Goal: Task Accomplishment & Management: Complete application form

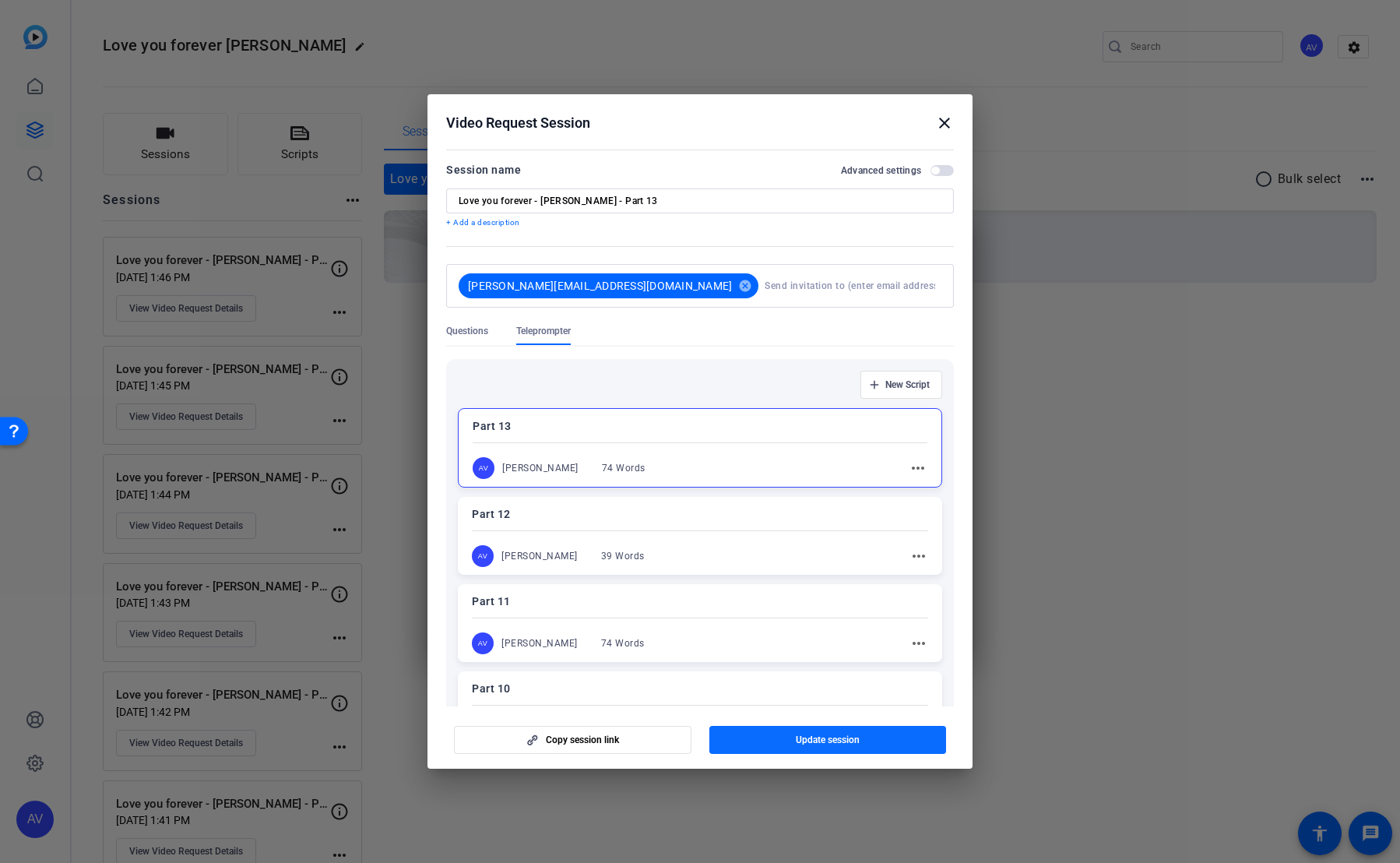
click at [774, 414] on span "button" at bounding box center [828, 739] width 237 height 37
click at [774, 125] on mat-icon "close" at bounding box center [945, 123] width 19 height 19
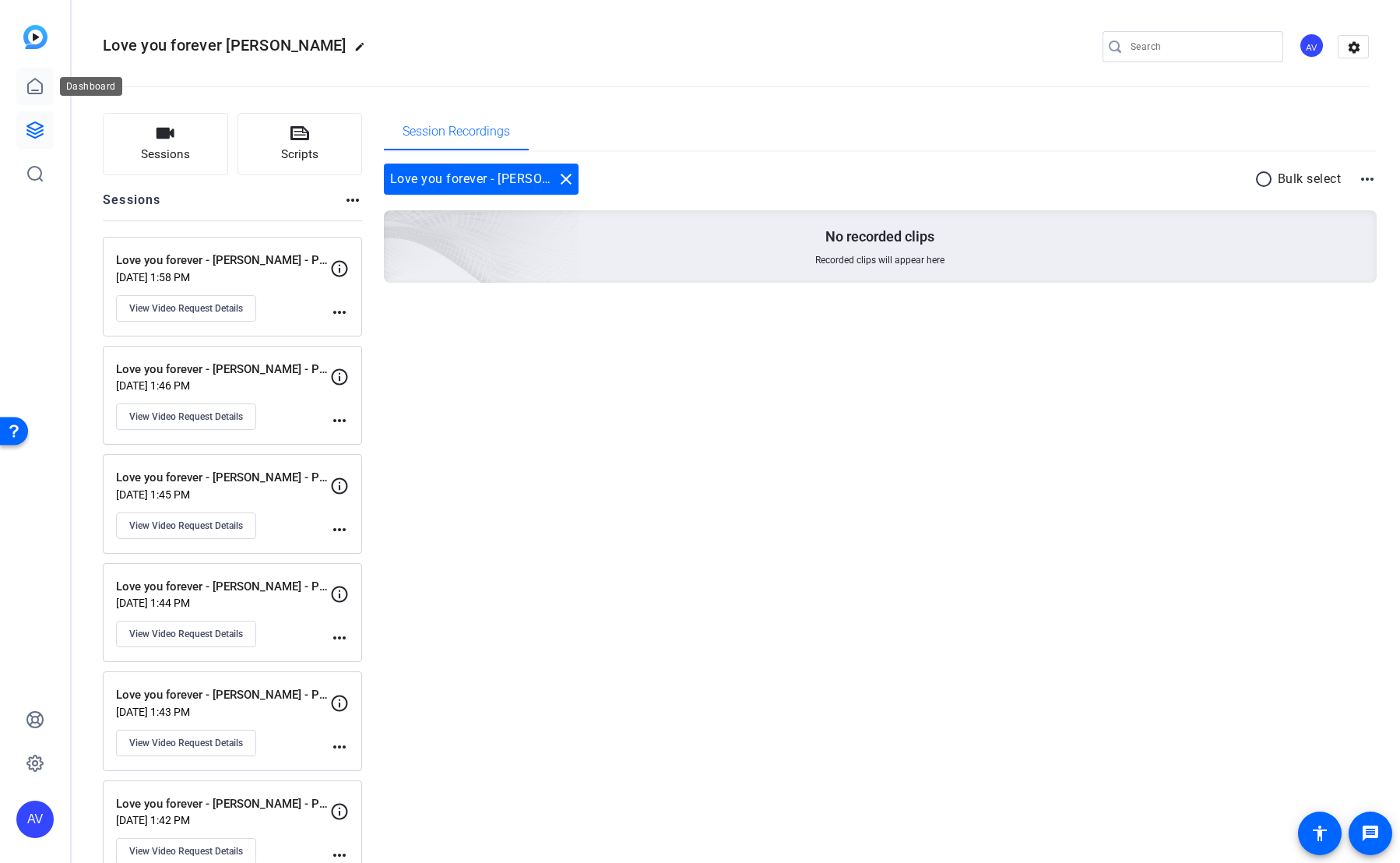
click at [37, 84] on icon at bounding box center [35, 87] width 19 height 19
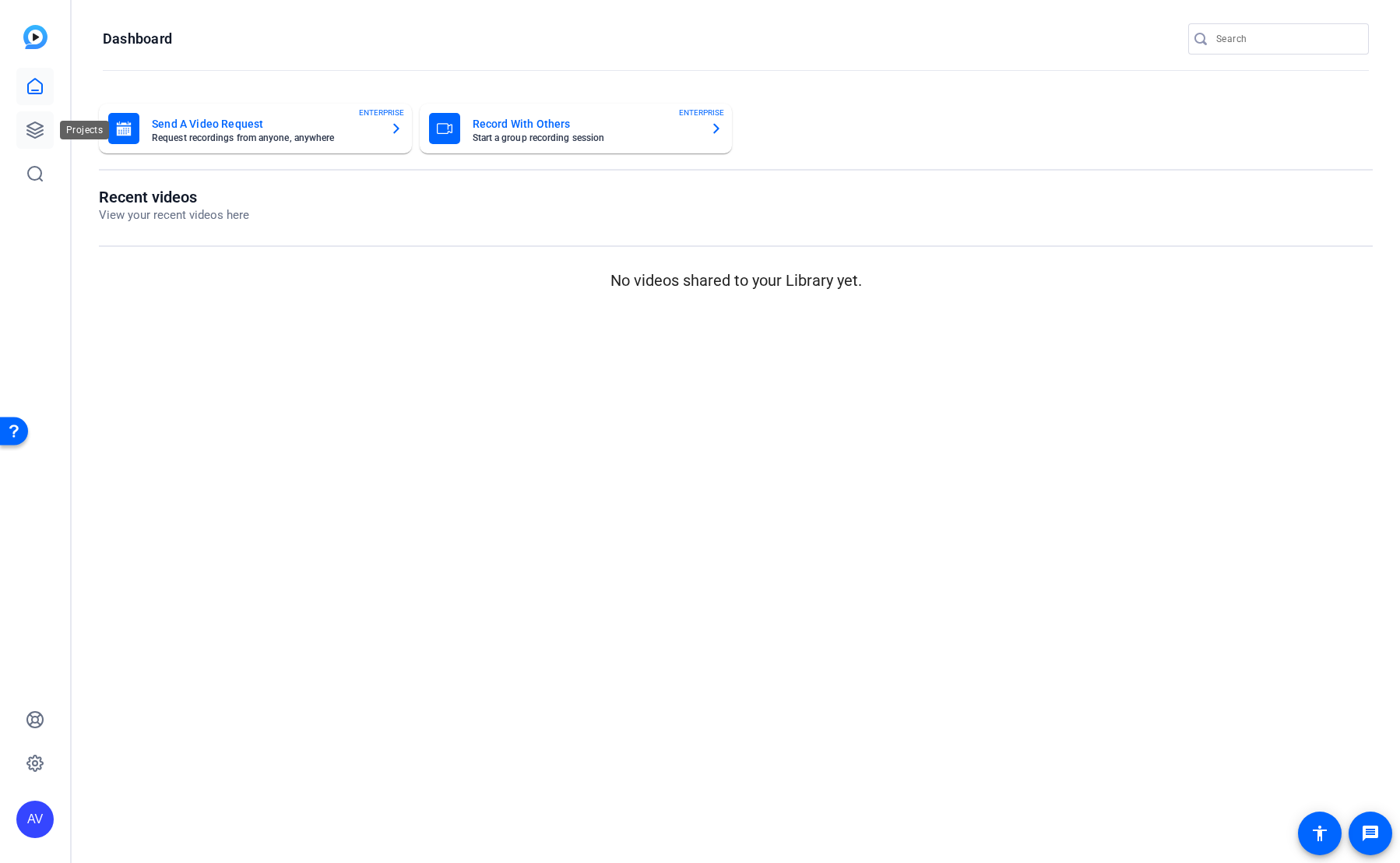
click at [32, 130] on icon at bounding box center [35, 130] width 19 height 19
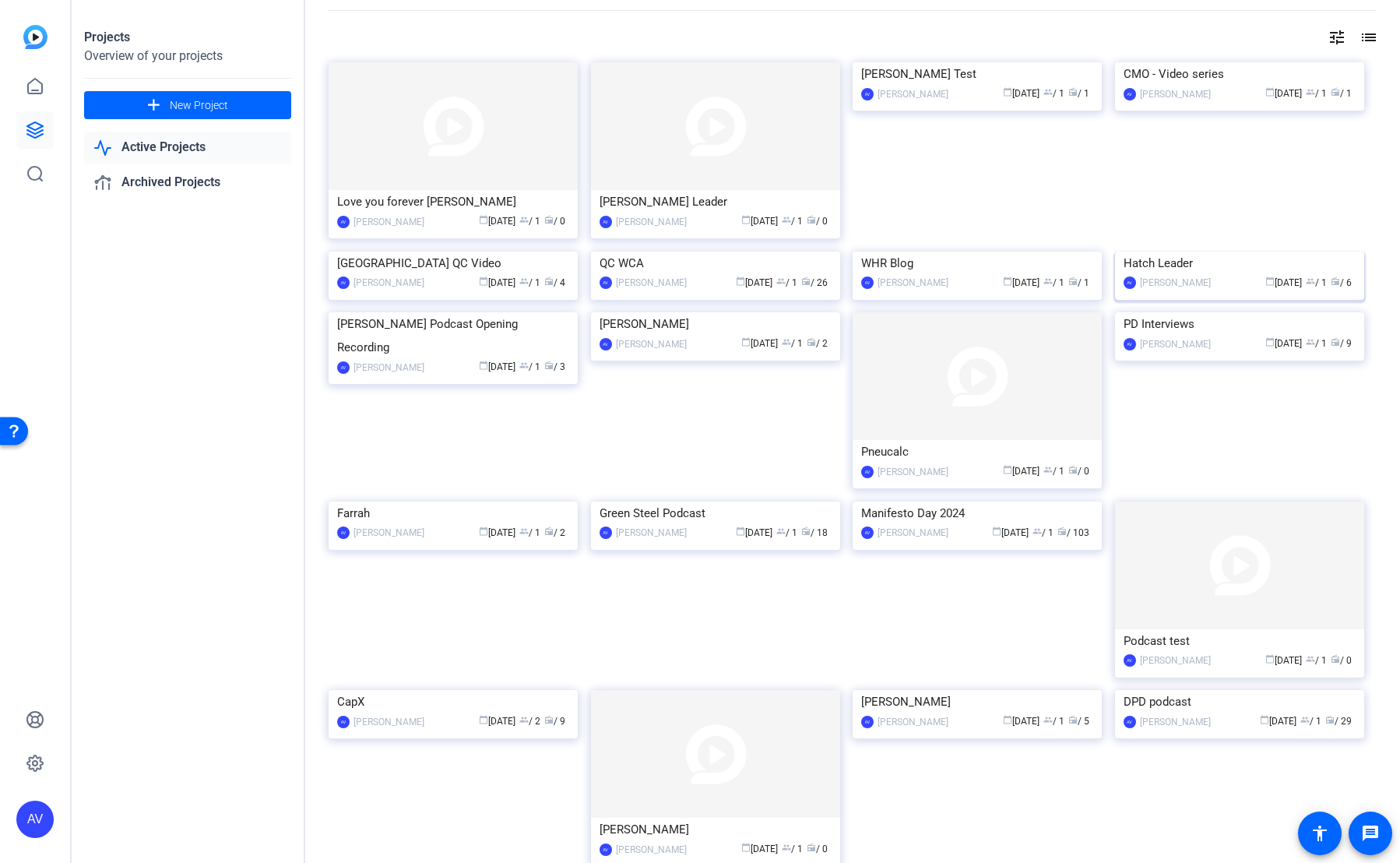
scroll to position [71, 0]
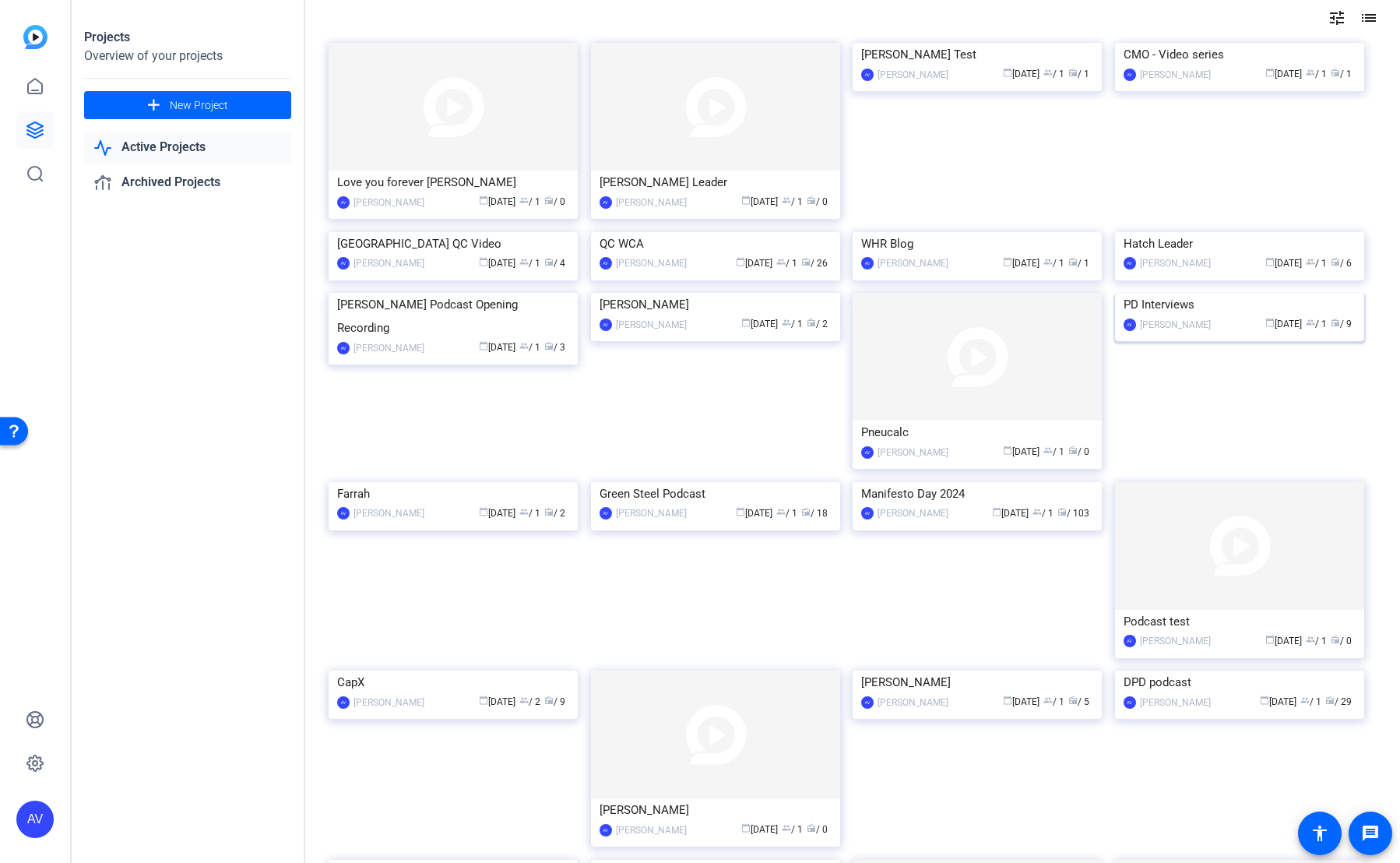
click at [774, 316] on div "PD Interviews" at bounding box center [1240, 304] width 232 height 23
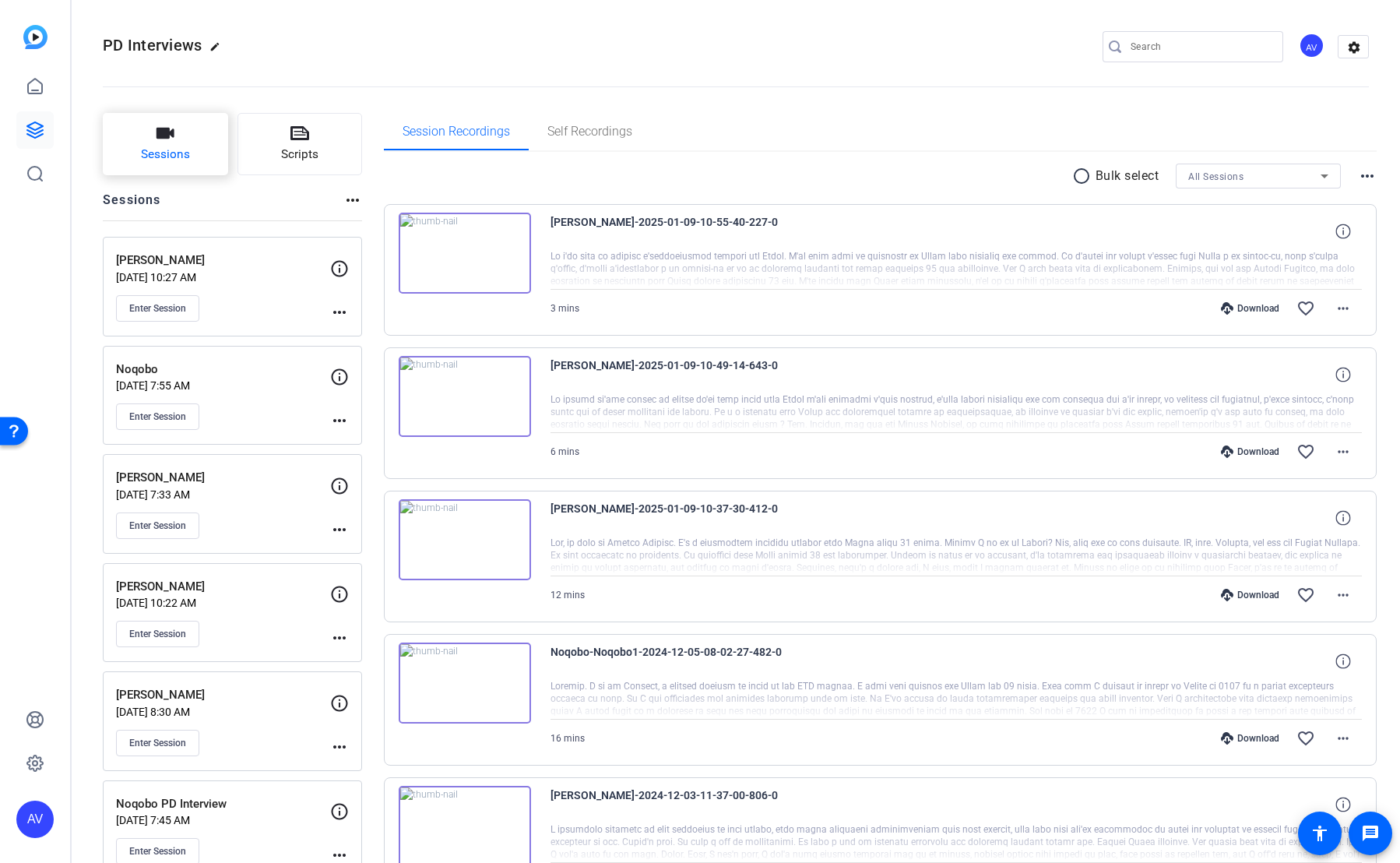
click at [165, 137] on icon "button" at bounding box center [165, 133] width 18 height 11
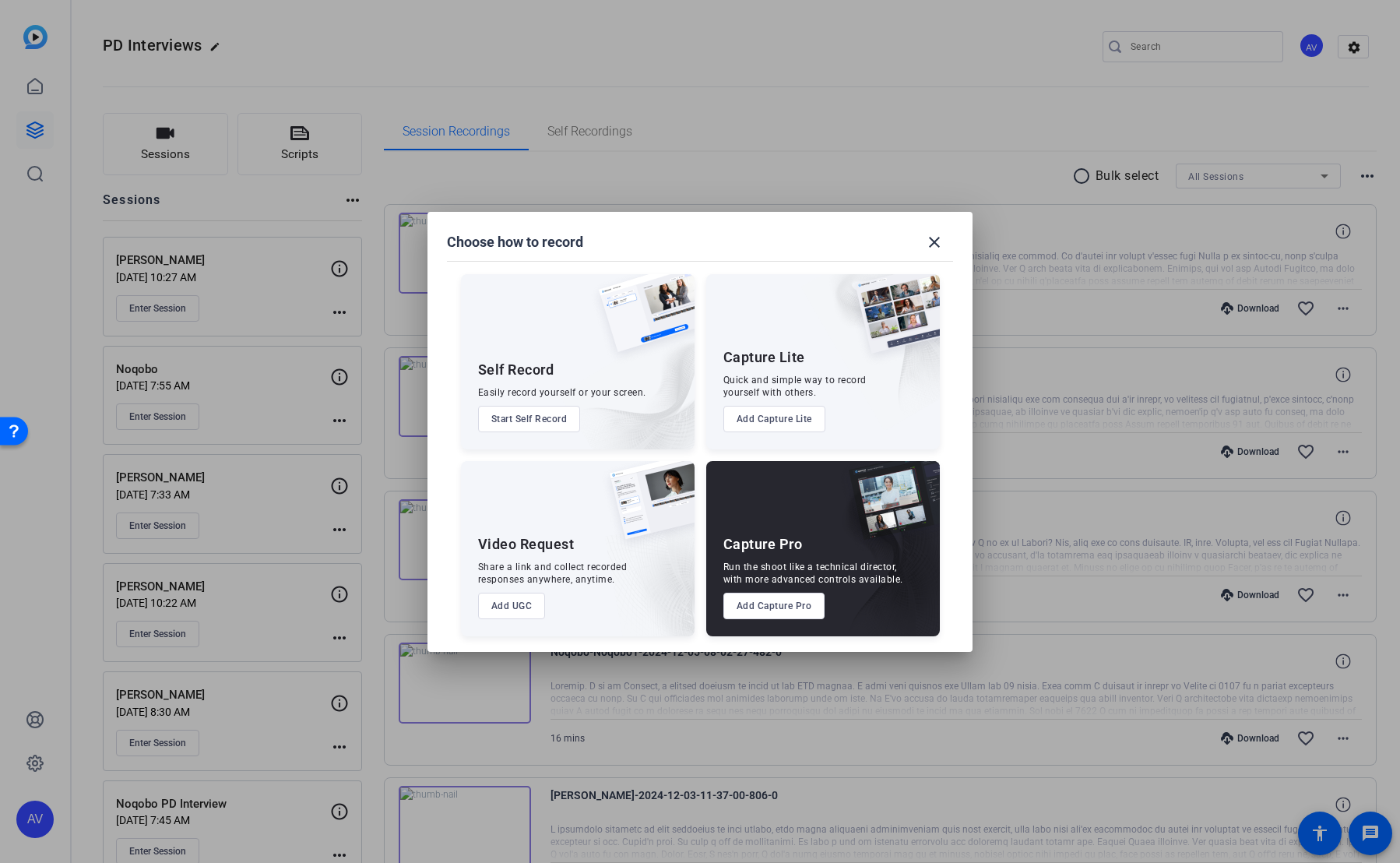
click at [774, 414] on button "Add Capture Pro" at bounding box center [774, 605] width 102 height 26
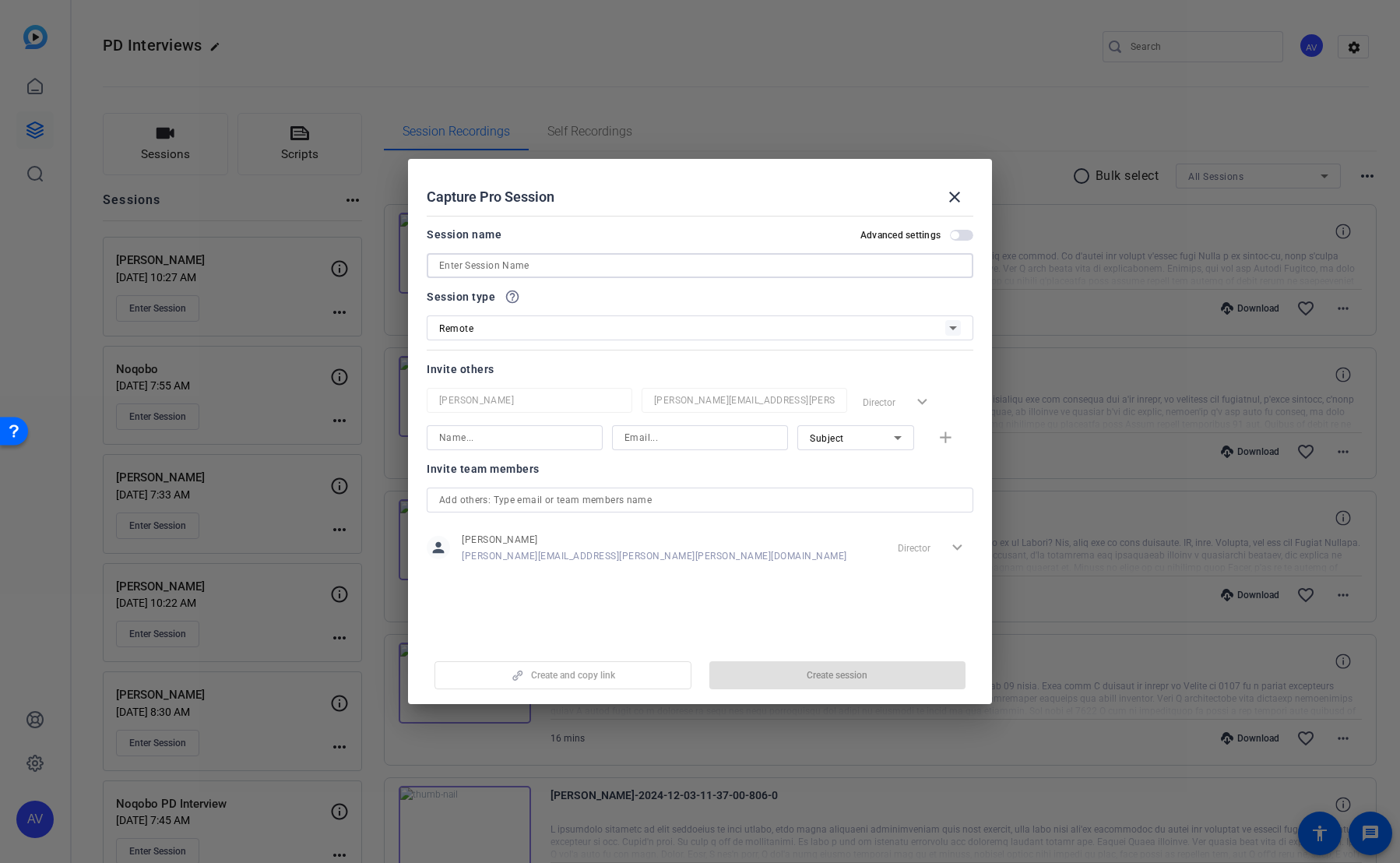
click at [471, 260] on input at bounding box center [700, 266] width 522 height 19
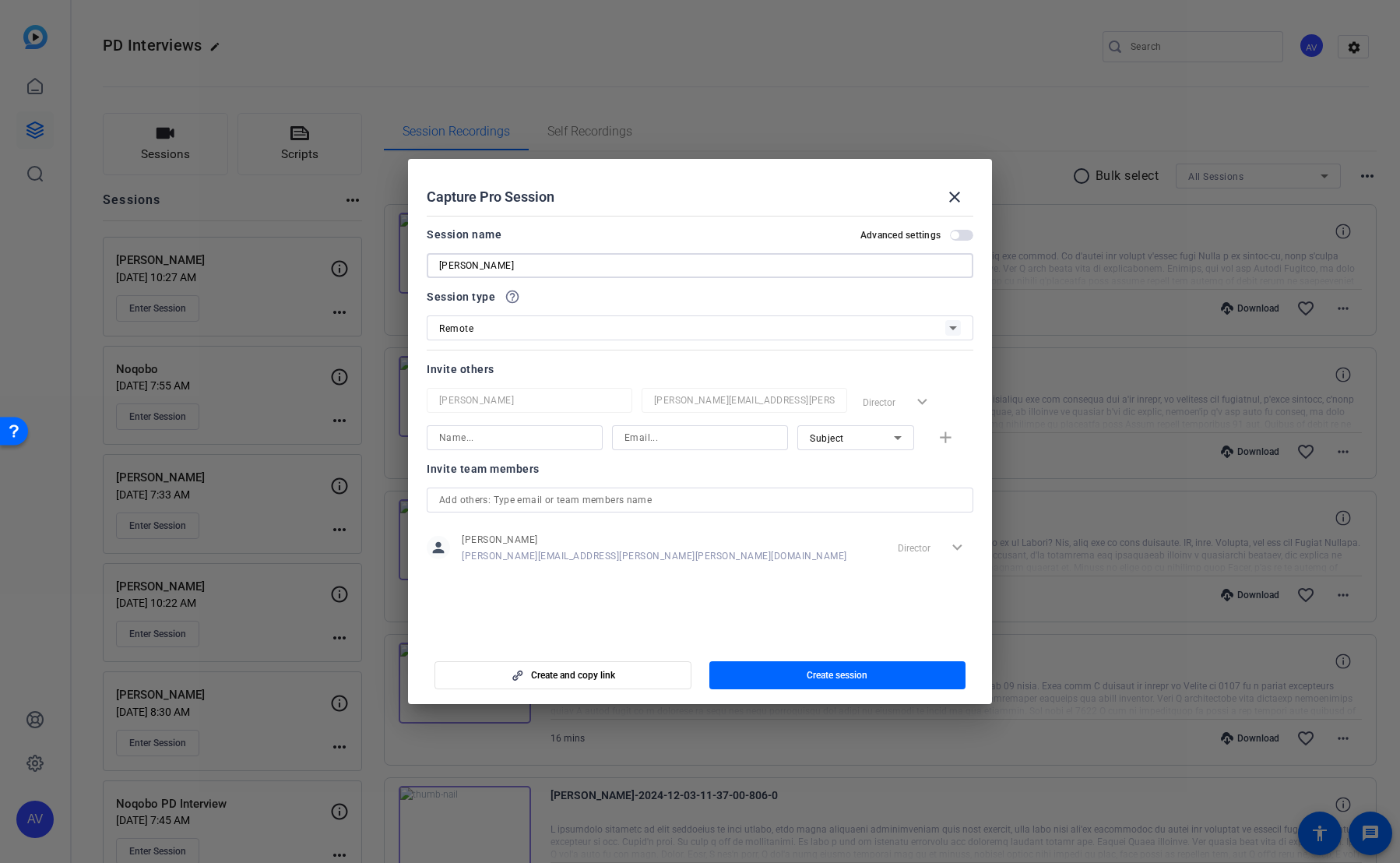
type input "[PERSON_NAME]"
click at [774, 330] on icon at bounding box center [954, 328] width 19 height 19
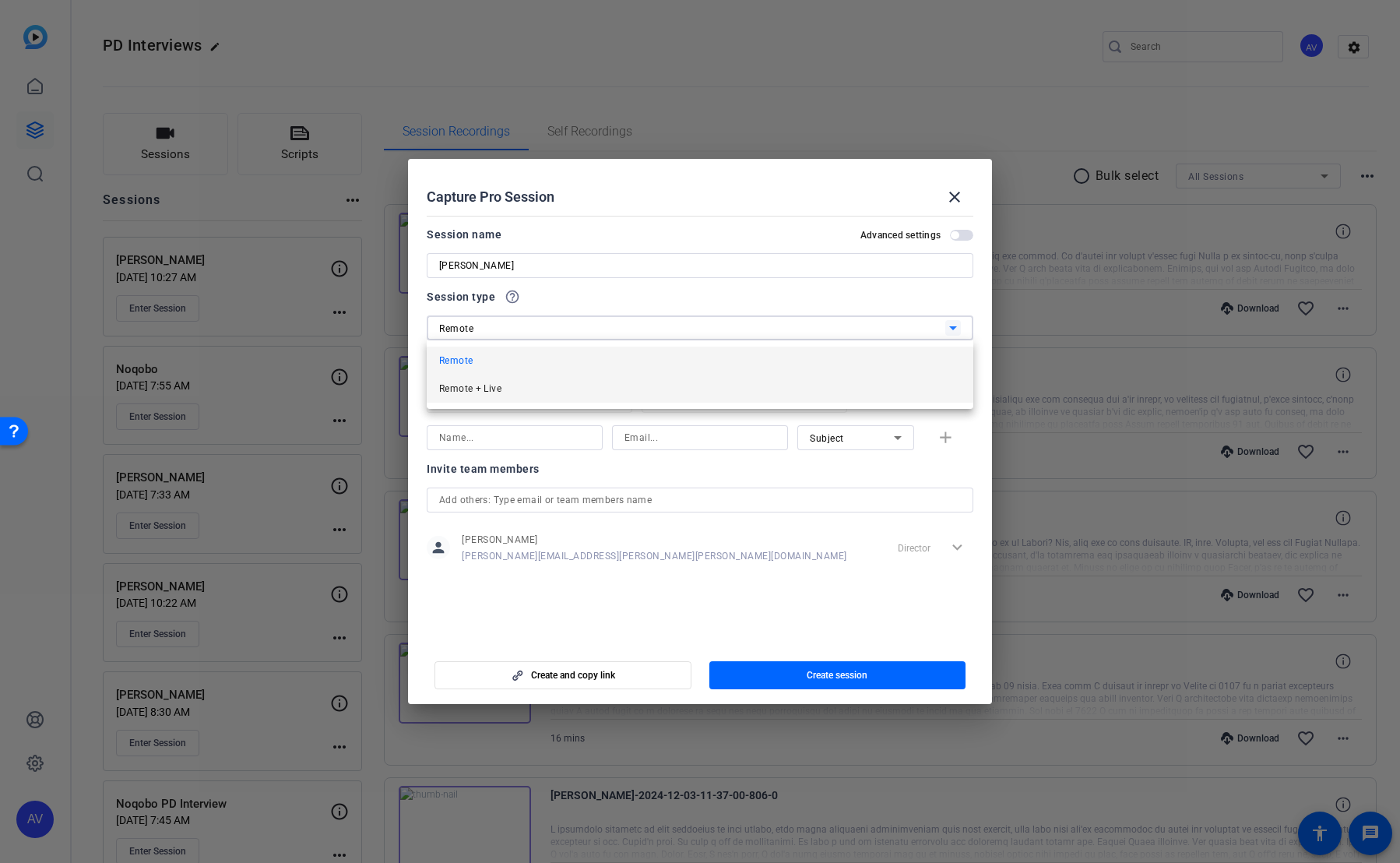
click at [510, 394] on mat-option "Remote + Live" at bounding box center [700, 388] width 547 height 28
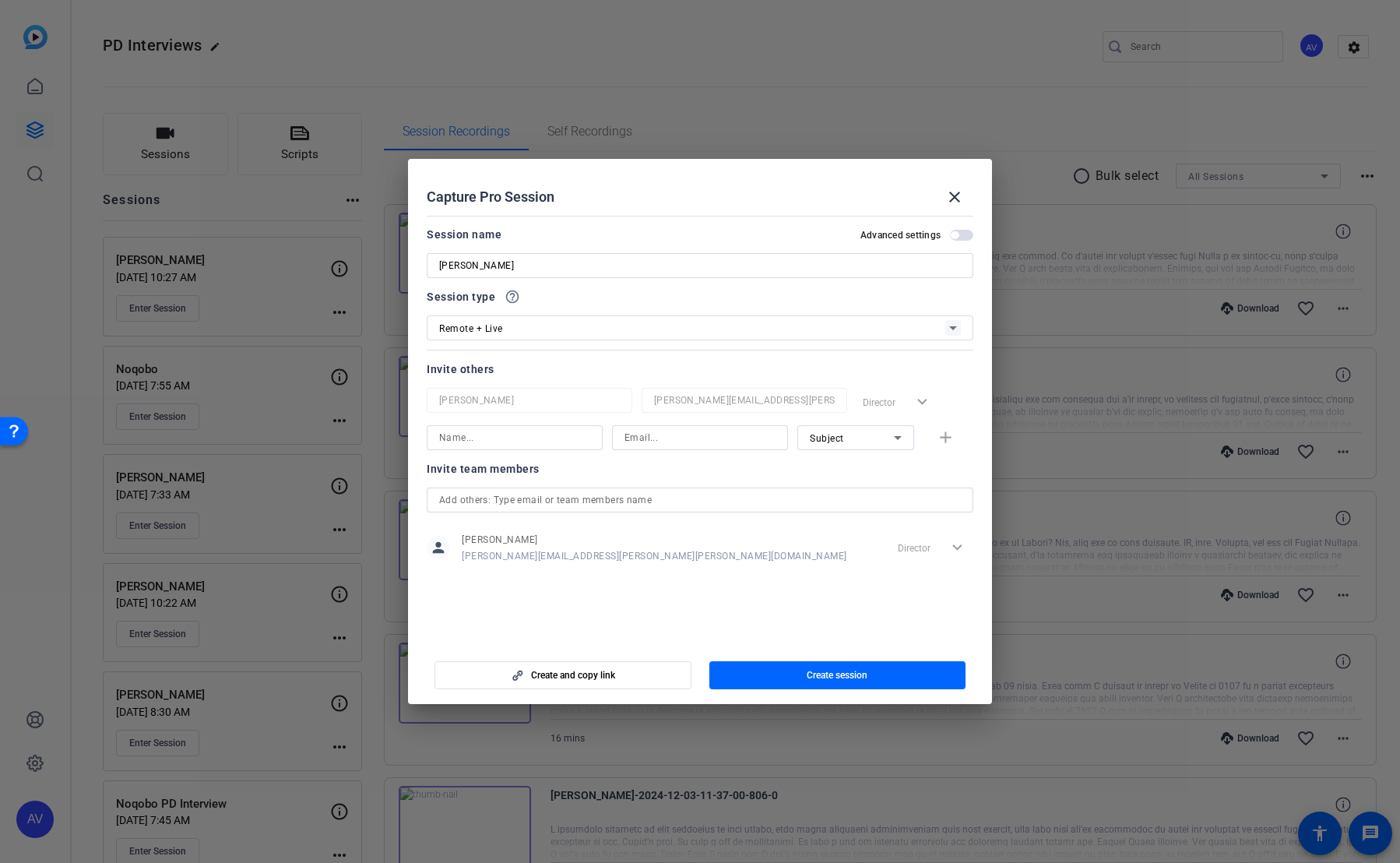
click at [469, 410] on mat-form-field "[PERSON_NAME]" at bounding box center [529, 399] width 206 height 25
click at [494, 414] on input at bounding box center [515, 437] width 151 height 19
type input "[PERSON_NAME]"
paste input "[URL][DOMAIN_NAME]"
type input "[URL][DOMAIN_NAME]"
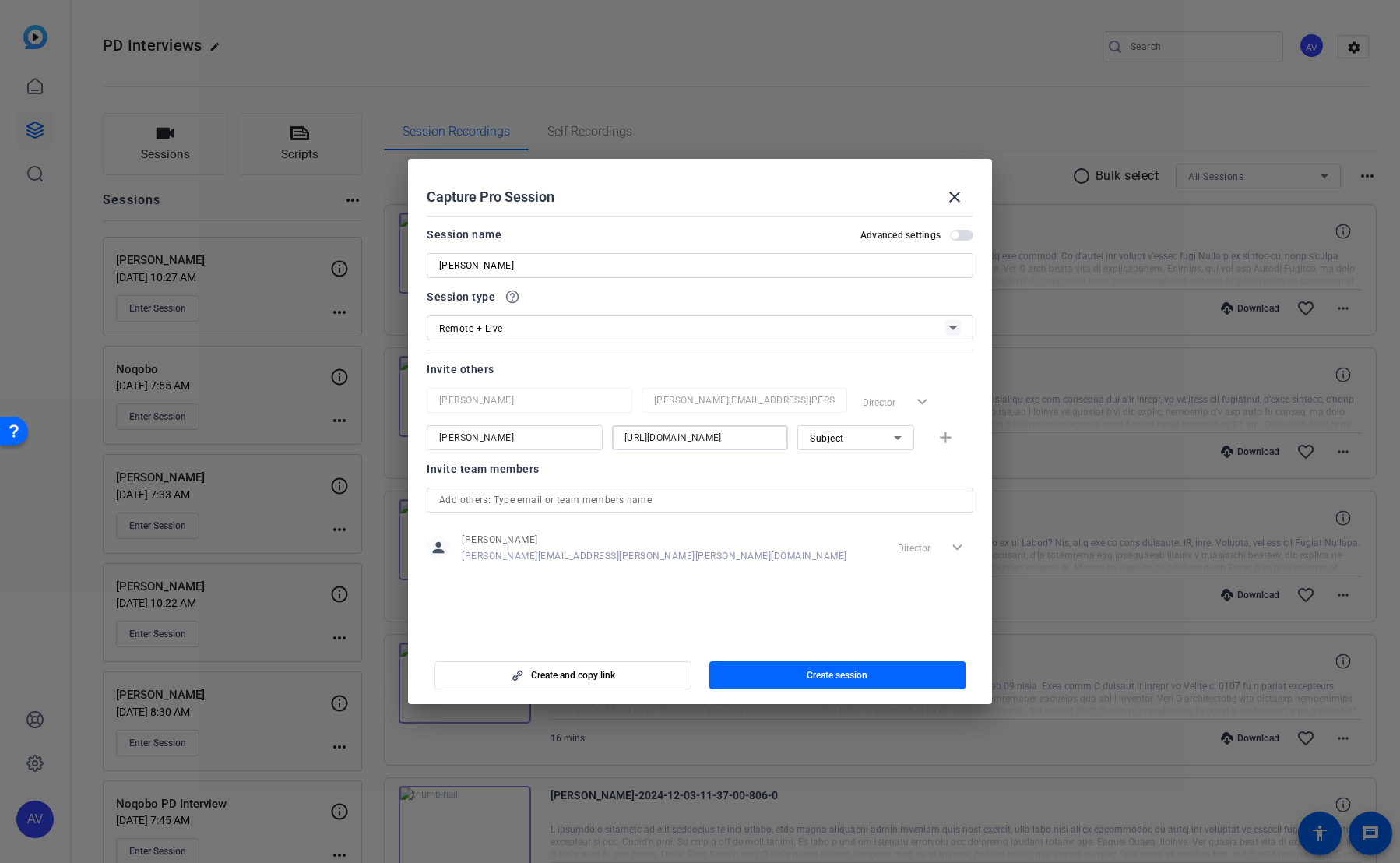
scroll to position [0, 246]
click at [690, 414] on input "[URL][DOMAIN_NAME]" at bounding box center [700, 437] width 151 height 19
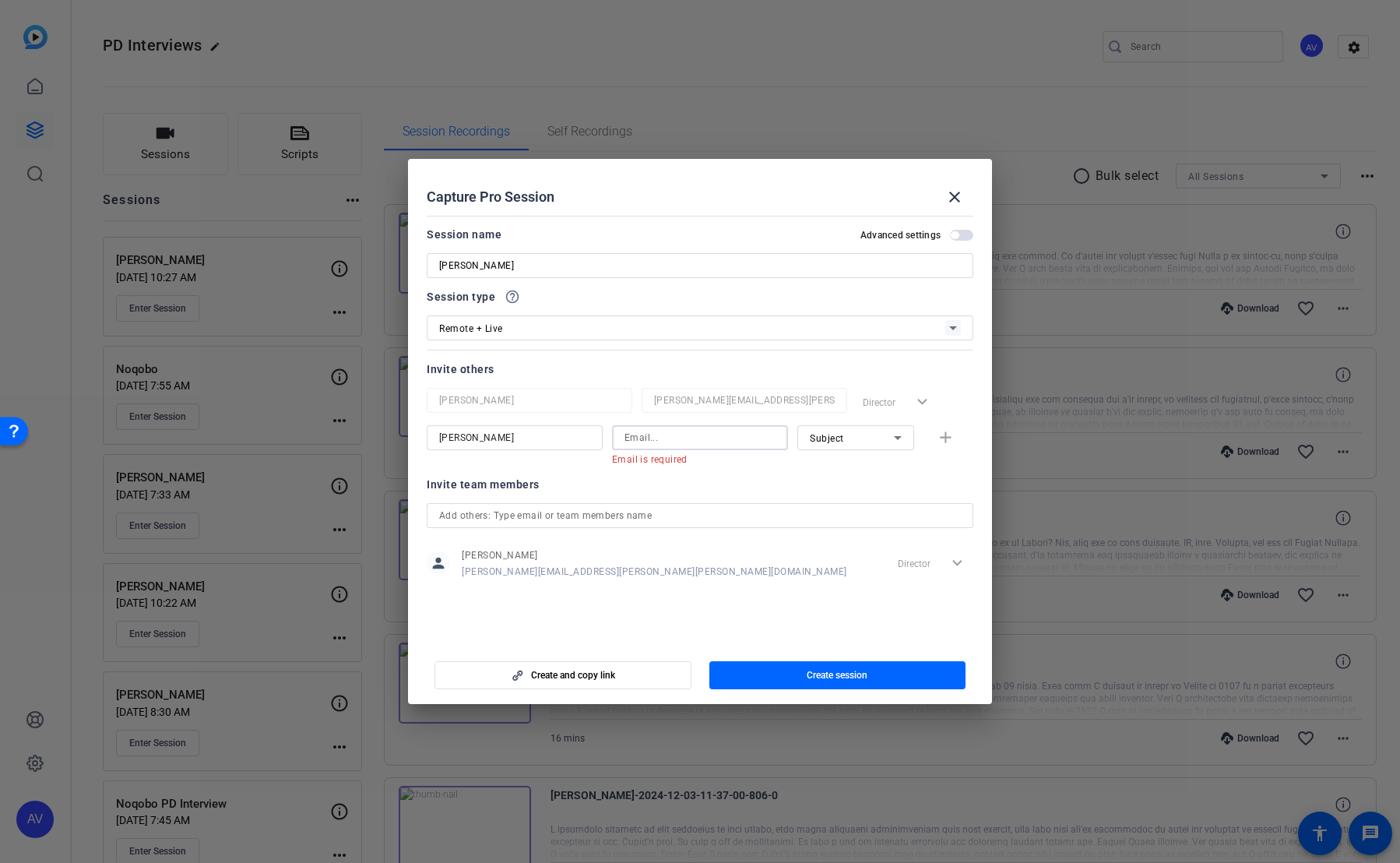
click at [669, 414] on input at bounding box center [700, 437] width 151 height 19
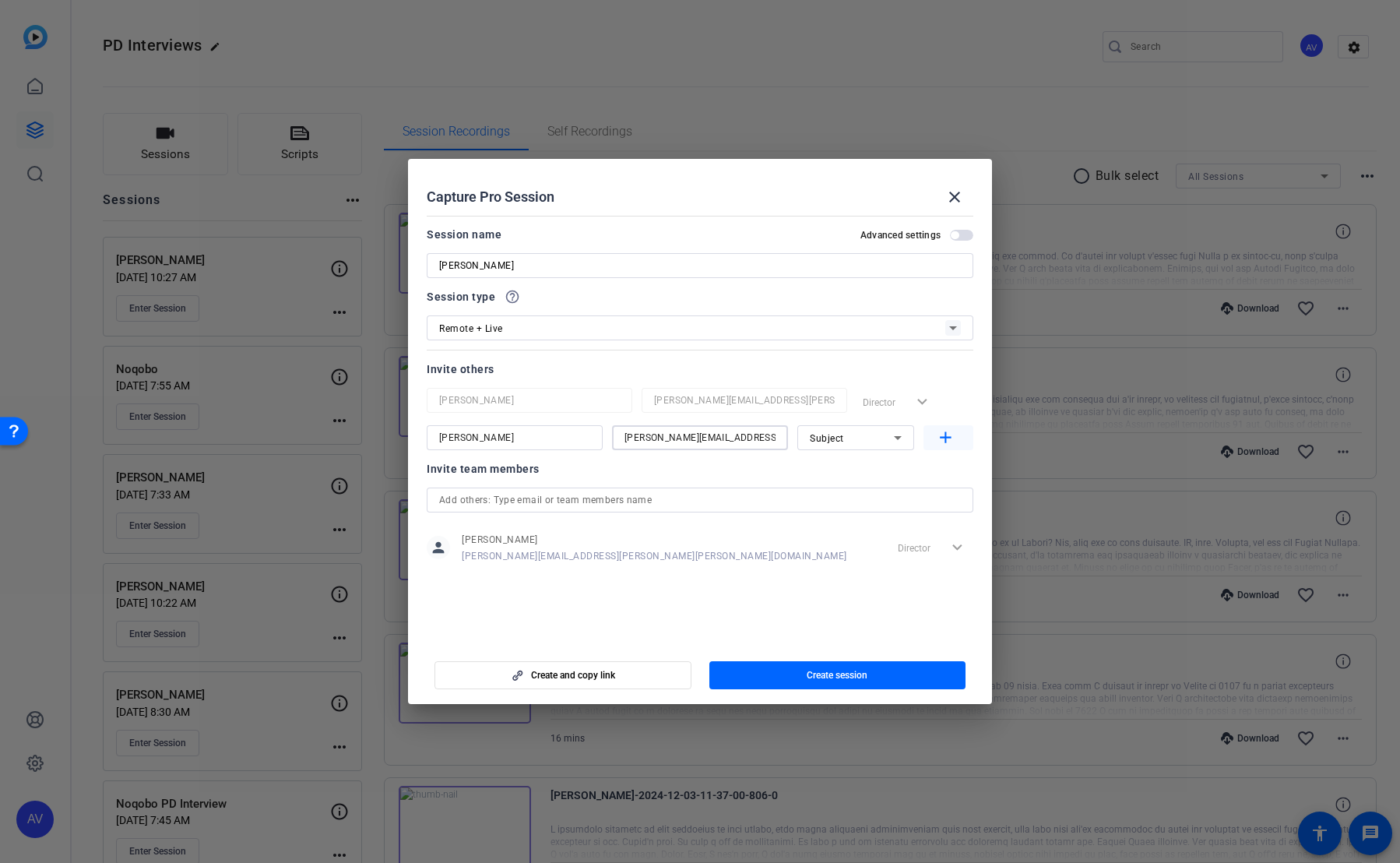
type input "[PERSON_NAME][EMAIL_ADDRESS][PERSON_NAME][PERSON_NAME][DOMAIN_NAME]"
click at [774, 414] on mat-icon "add" at bounding box center [946, 437] width 20 height 20
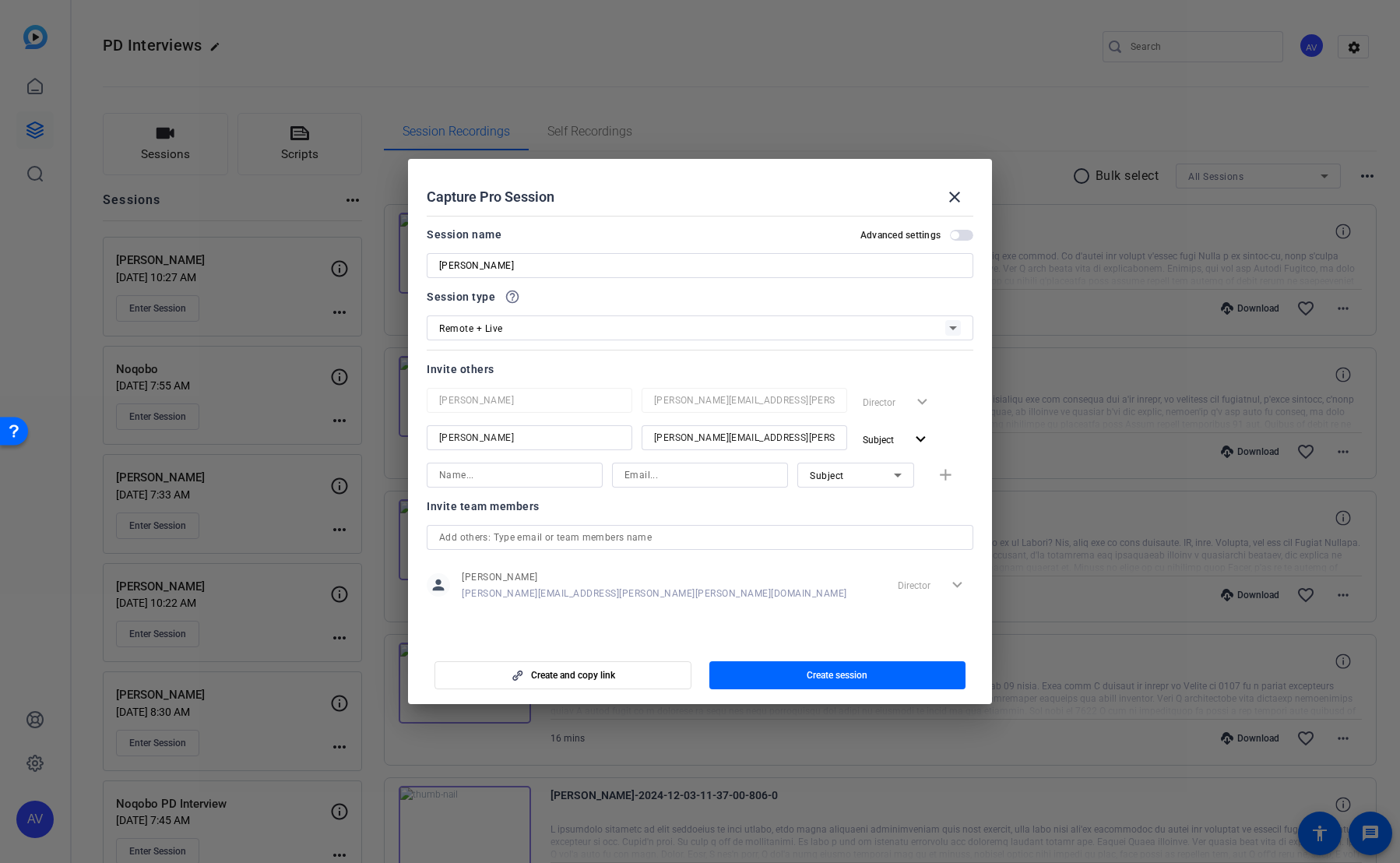
click at [554, 414] on input at bounding box center [515, 476] width 151 height 19
type input "e"
type input "[PERSON_NAME]"
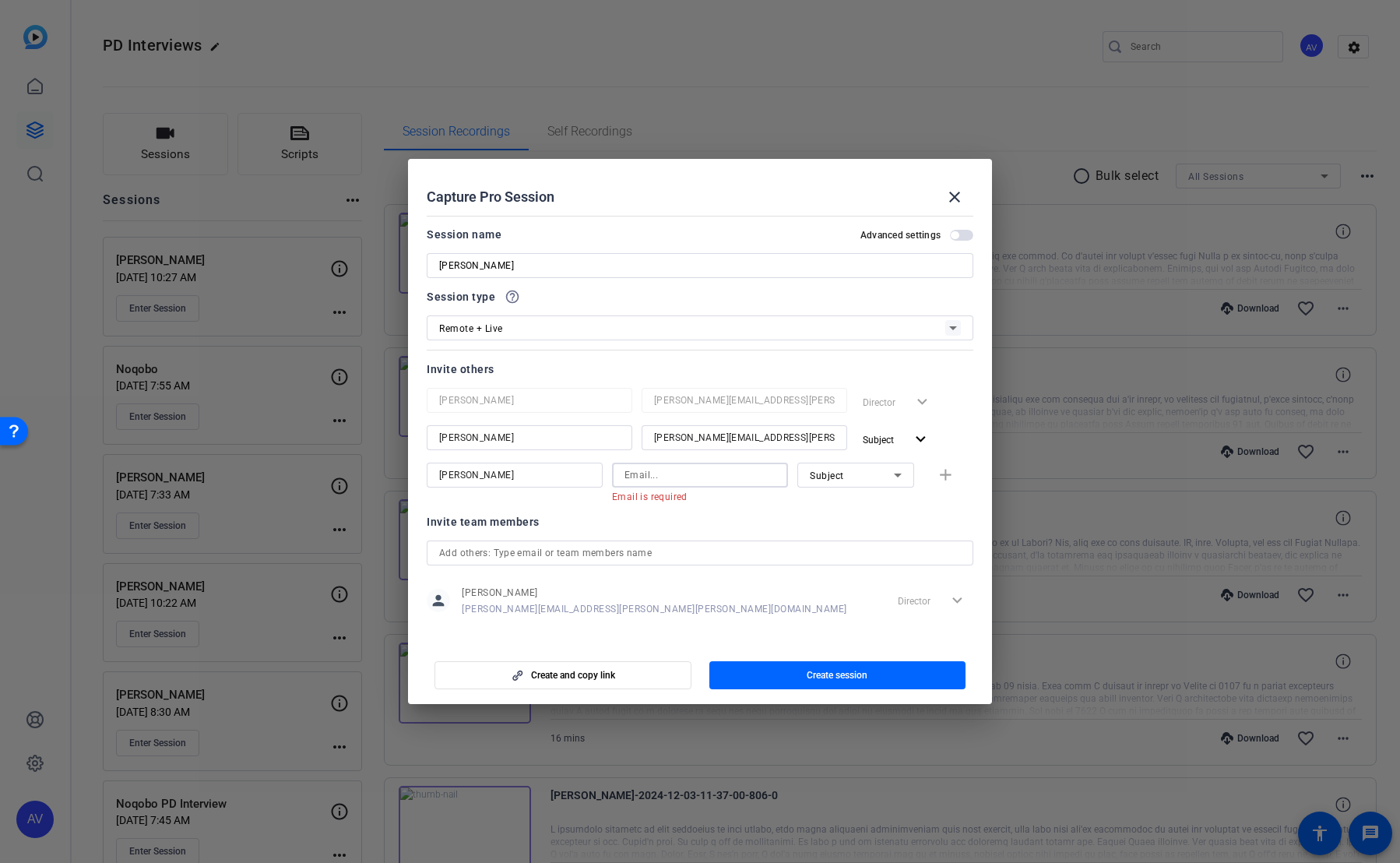
click at [683, 414] on input at bounding box center [700, 476] width 151 height 19
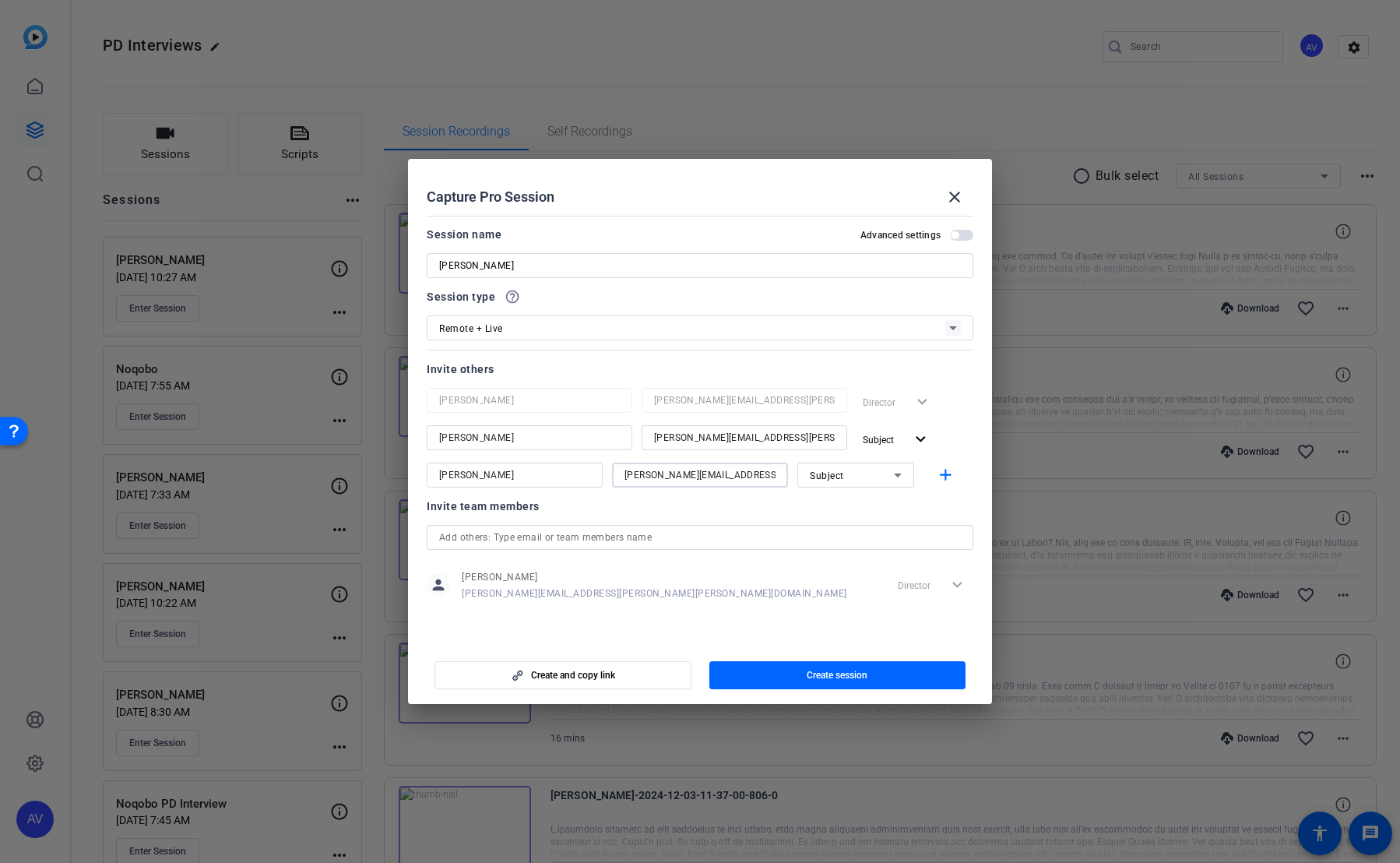
type input "[PERSON_NAME][EMAIL_ADDRESS][PERSON_NAME][PERSON_NAME][DOMAIN_NAME]"
click at [774, 414] on icon at bounding box center [898, 476] width 19 height 19
click at [774, 414] on mat-option "Watcher" at bounding box center [855, 530] width 117 height 25
click at [774, 414] on mat-icon "add" at bounding box center [946, 476] width 20 height 20
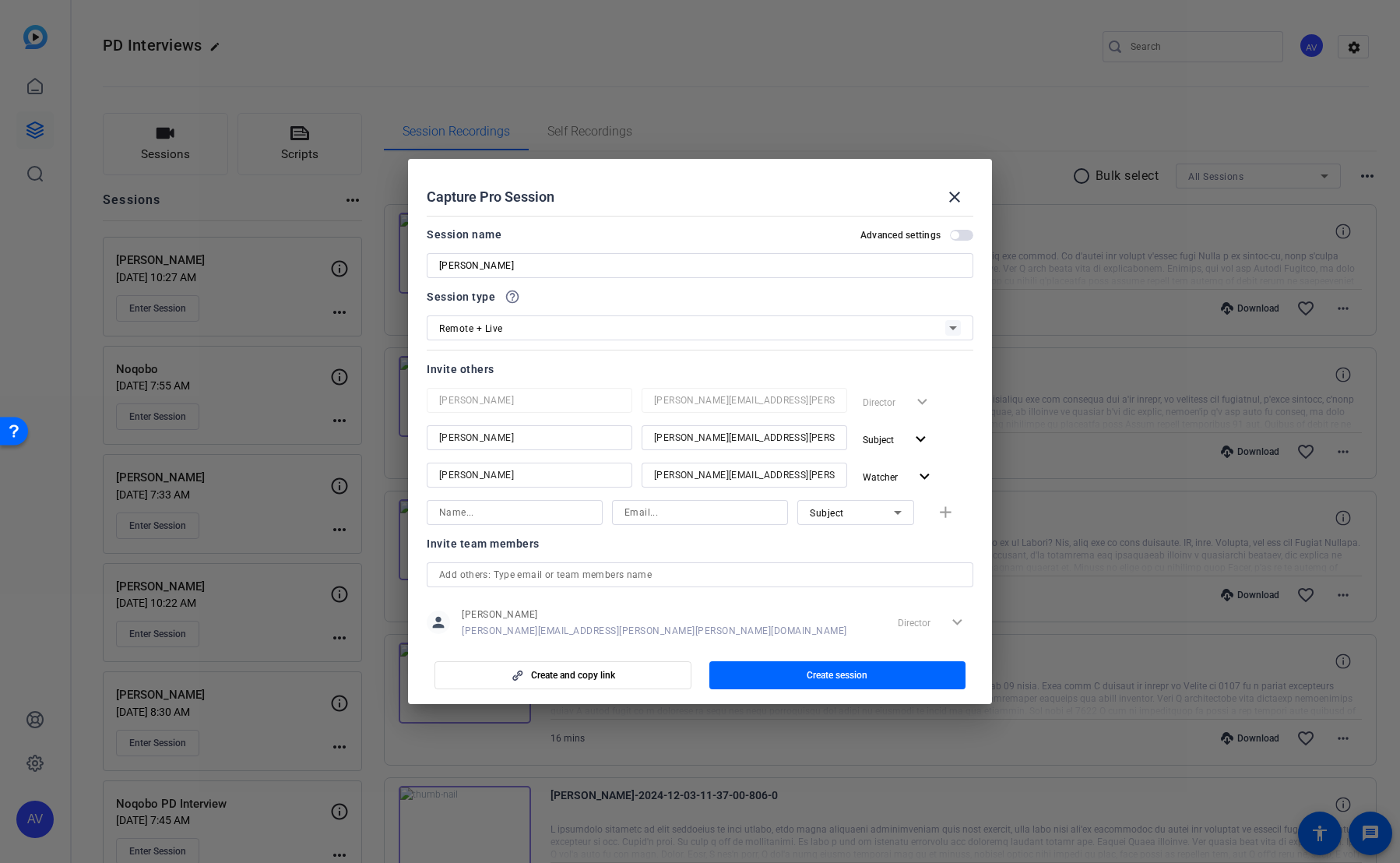
click at [508, 414] on input at bounding box center [515, 513] width 151 height 19
type input "[PERSON_NAME]"
type input "[PERSON_NAME][EMAIL_ADDRESS][PERSON_NAME][PERSON_NAME][DOMAIN_NAME]"
click at [774, 414] on mat-icon "add" at bounding box center [946, 513] width 20 height 20
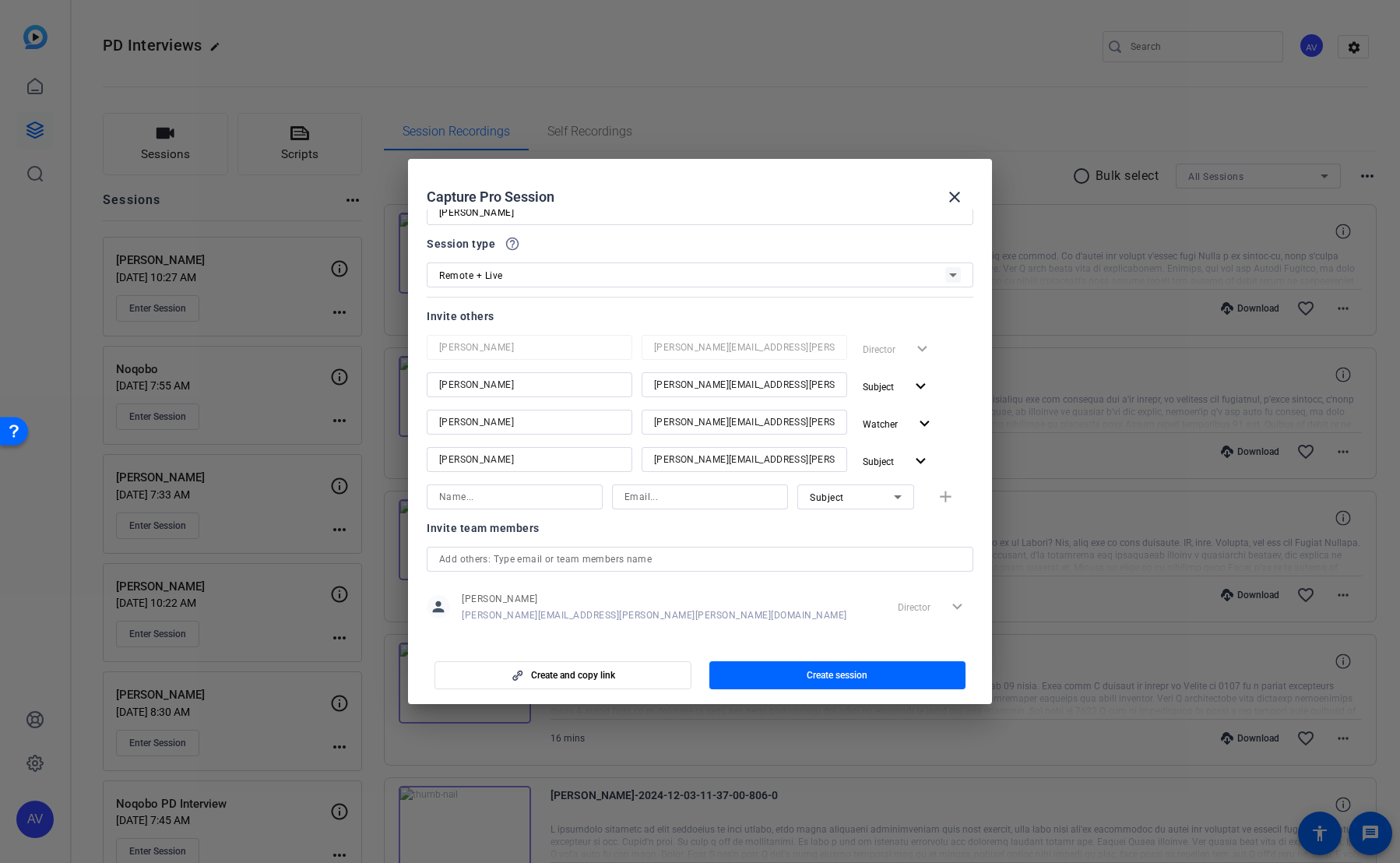
scroll to position [70, 0]
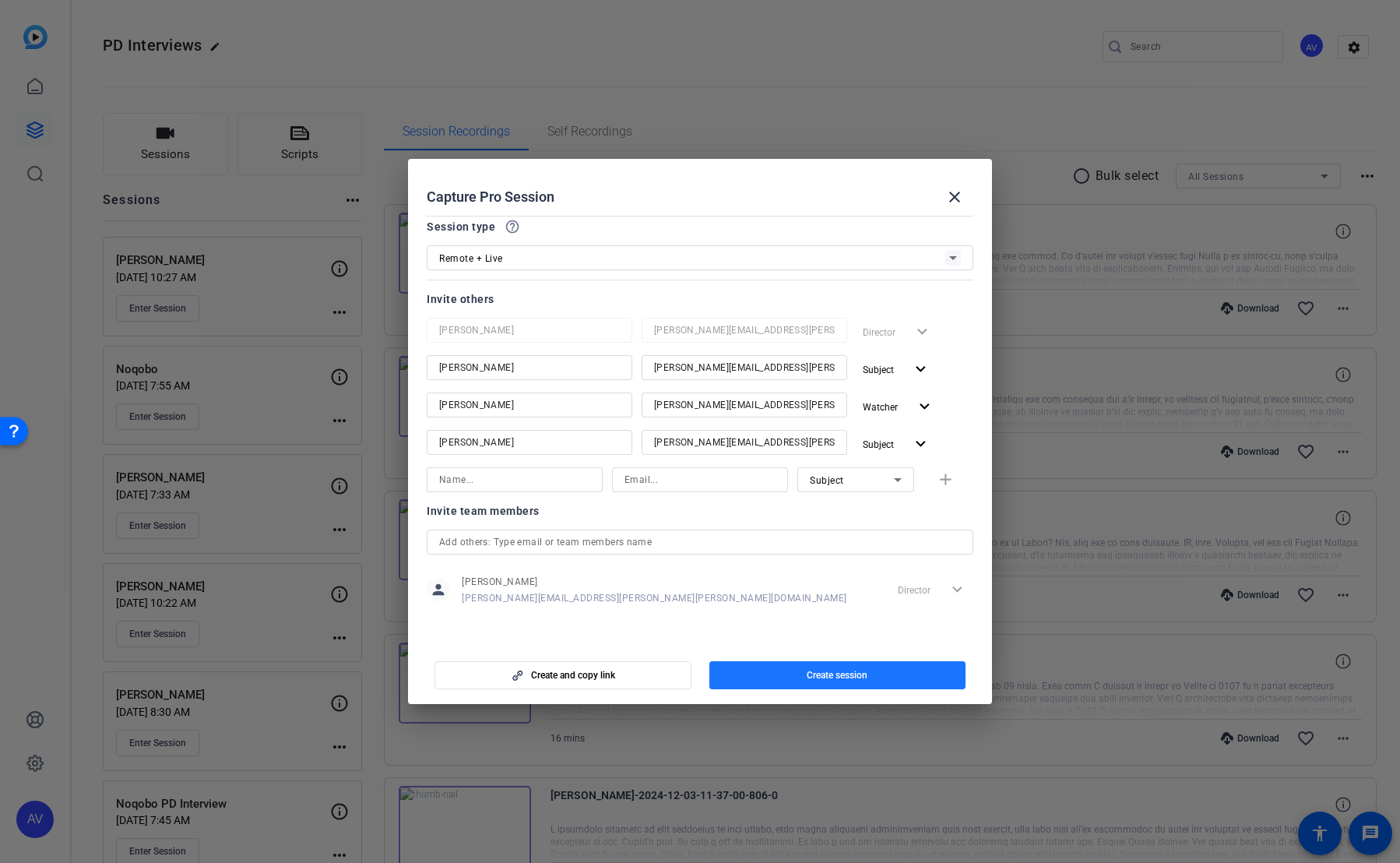
click at [774, 414] on span "Create session" at bounding box center [837, 676] width 61 height 13
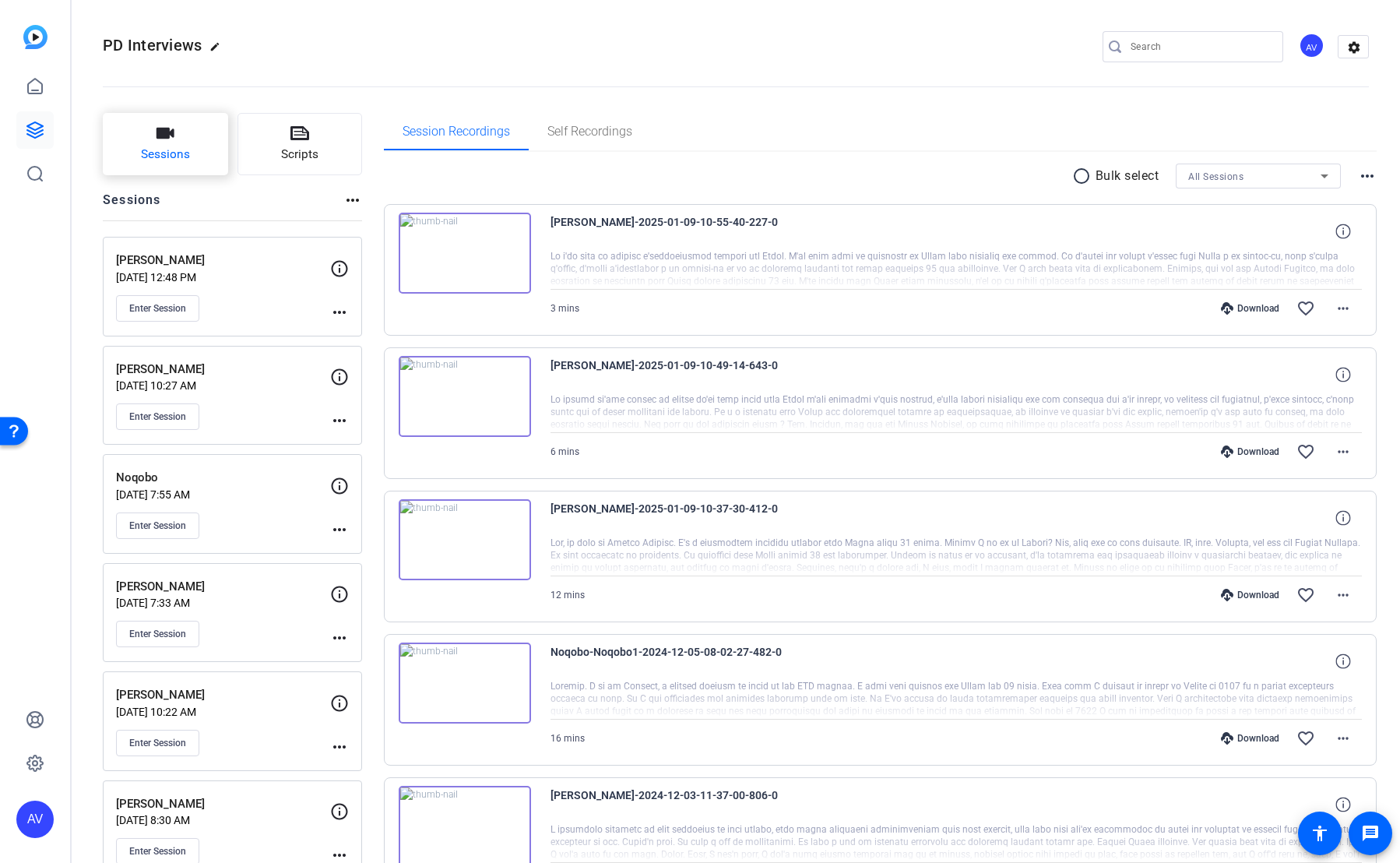
click at [183, 144] on button "Sessions" at bounding box center [165, 144] width 125 height 62
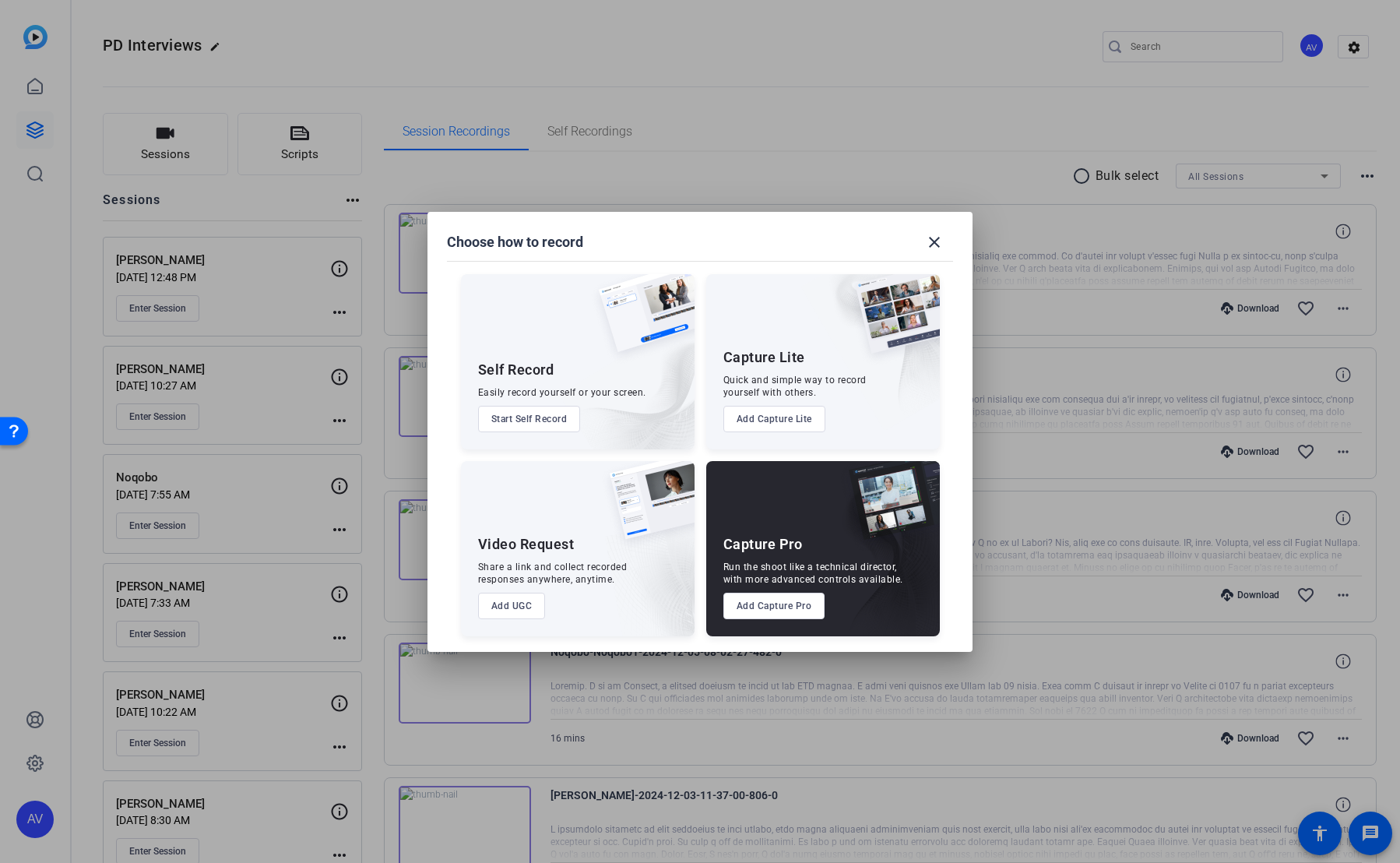
click at [507, 414] on button "Add UGC" at bounding box center [511, 605] width 67 height 26
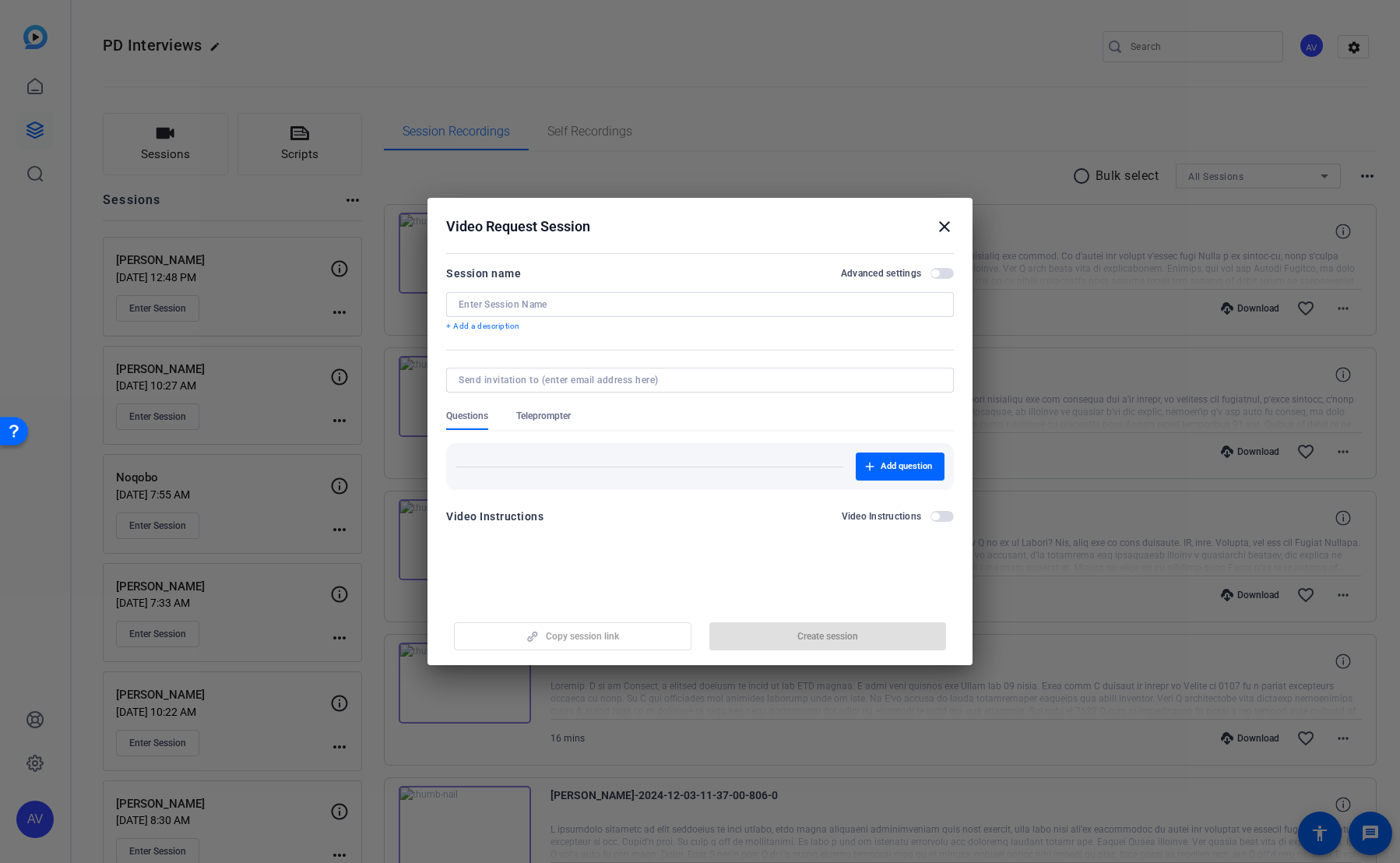
click at [546, 304] on input at bounding box center [700, 305] width 483 height 13
type input "camilla test"
click at [637, 377] on input at bounding box center [697, 380] width 476 height 13
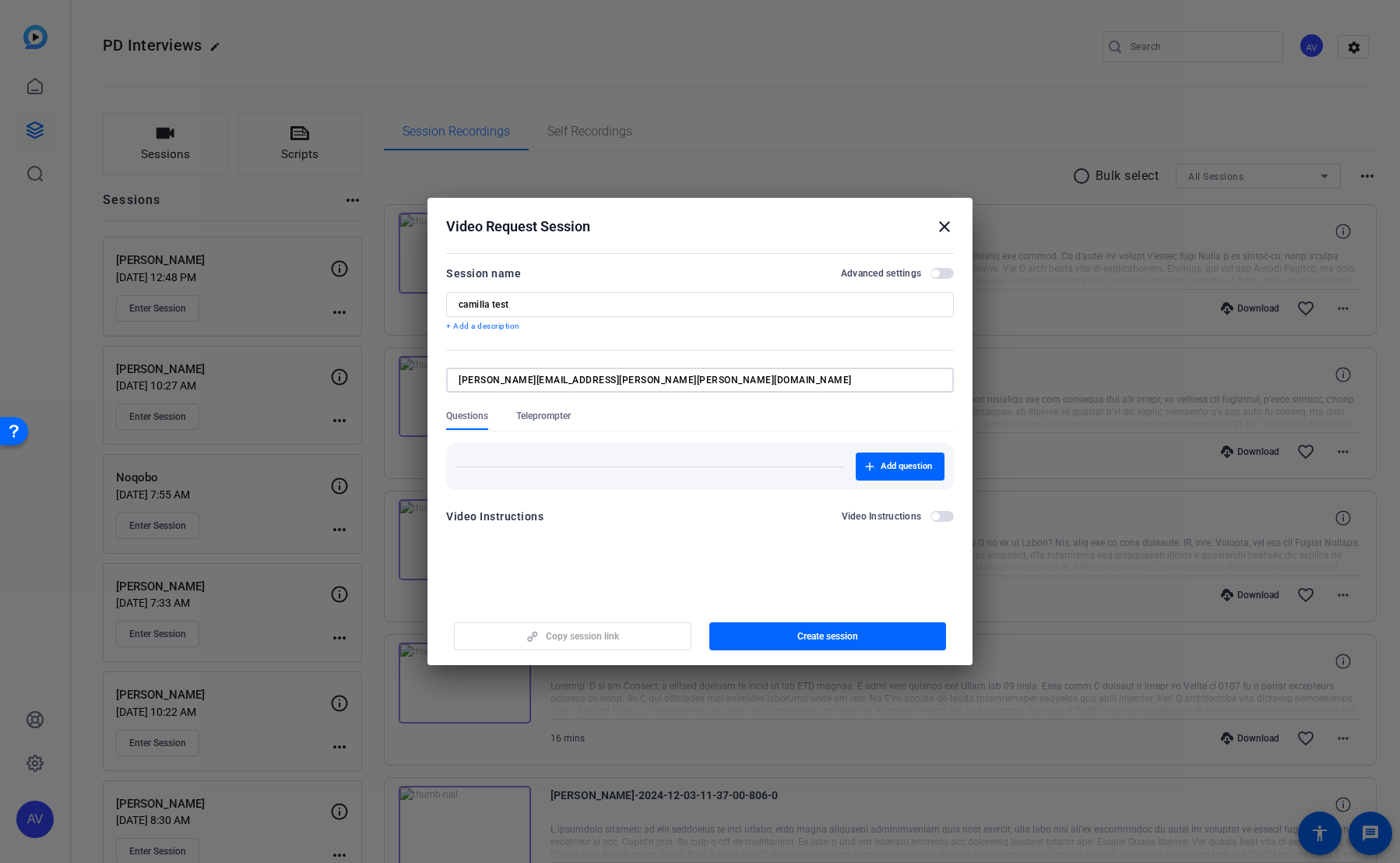
type input "[PERSON_NAME][EMAIL_ADDRESS][PERSON_NAME][PERSON_NAME][DOMAIN_NAME]"
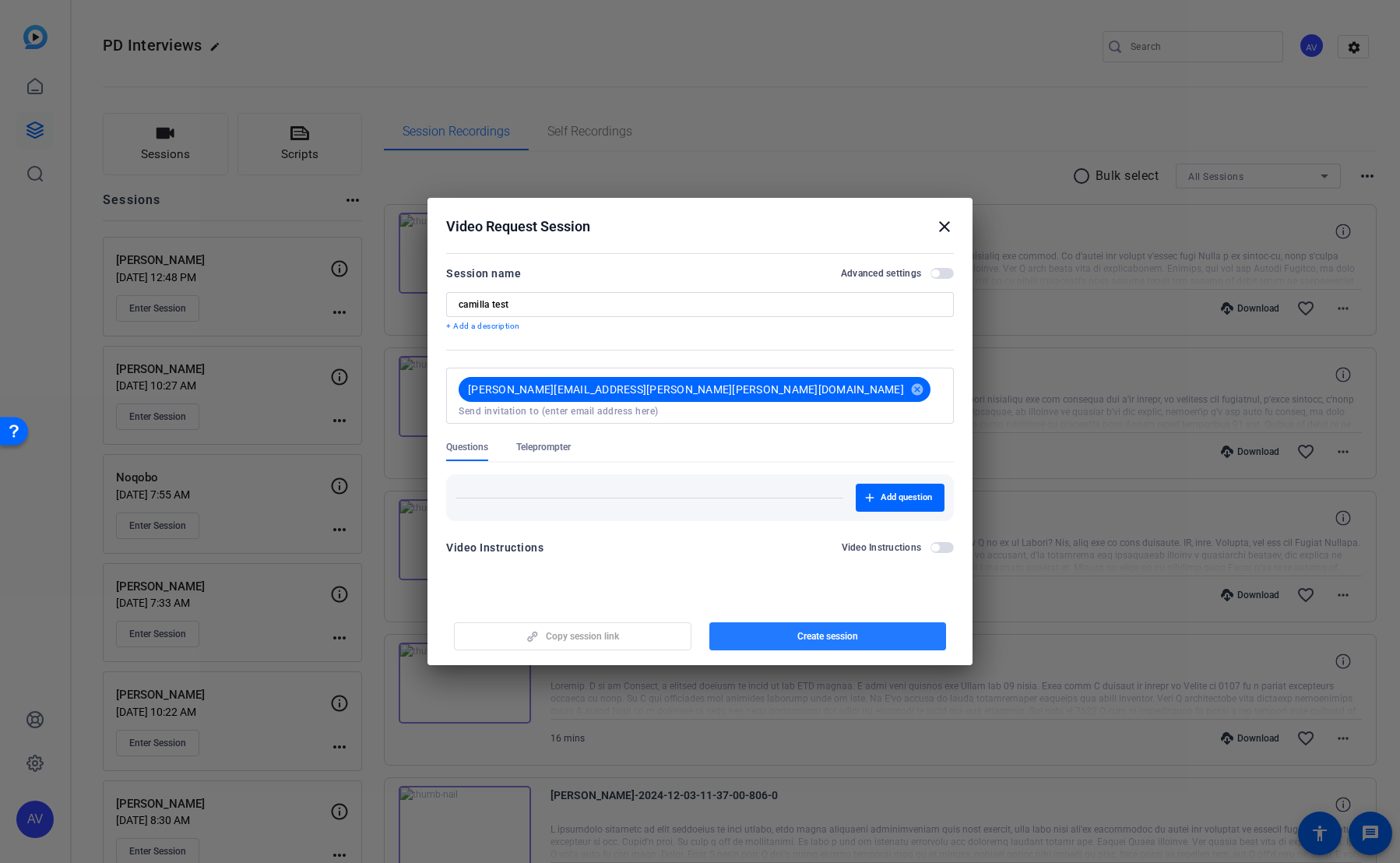
click at [774, 414] on span "button" at bounding box center [828, 636] width 237 height 37
click at [666, 17] on div at bounding box center [700, 431] width 1400 height 863
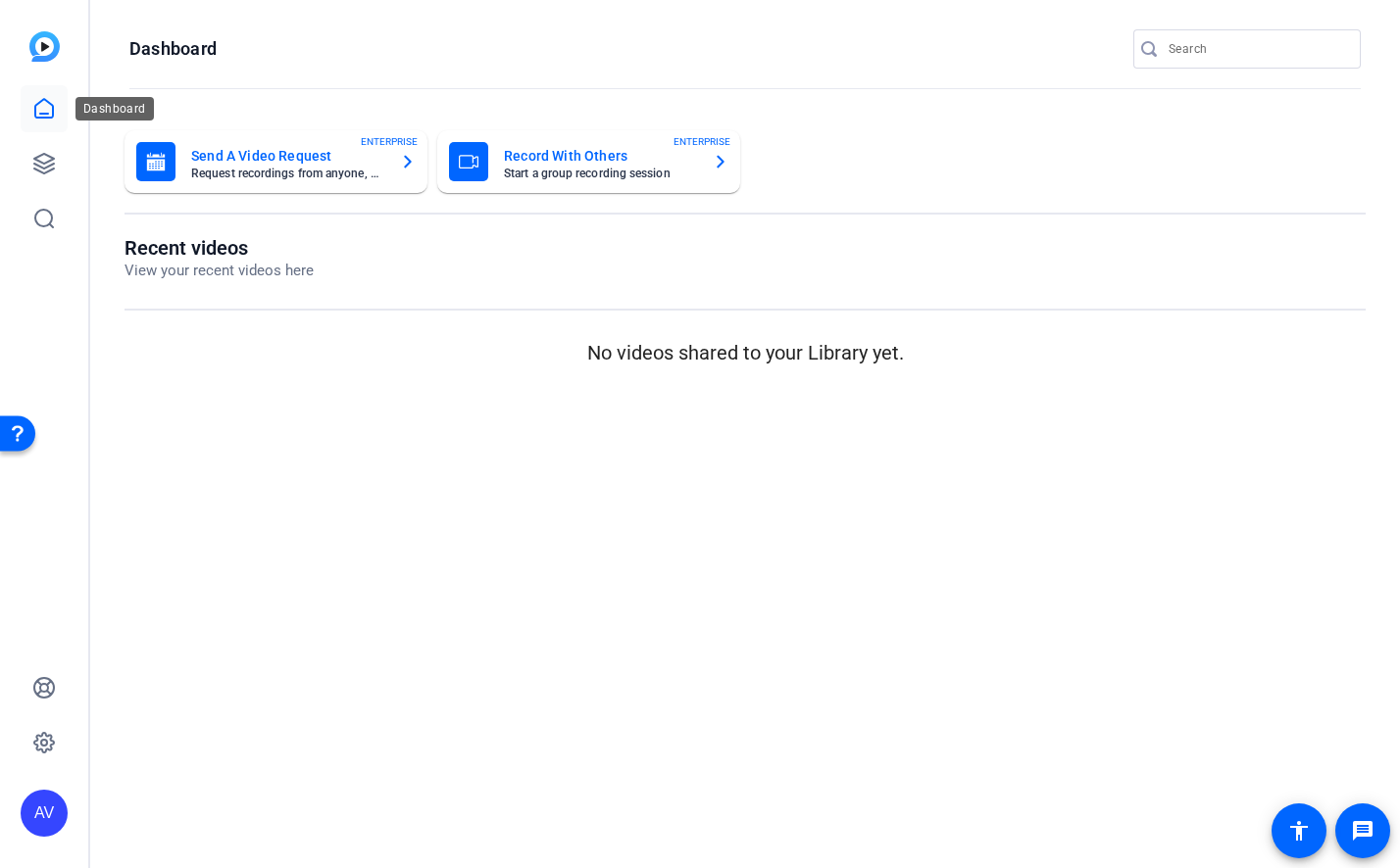
click at [39, 112] on icon at bounding box center [44, 109] width 24 height 24
click at [49, 166] on icon at bounding box center [44, 164] width 20 height 20
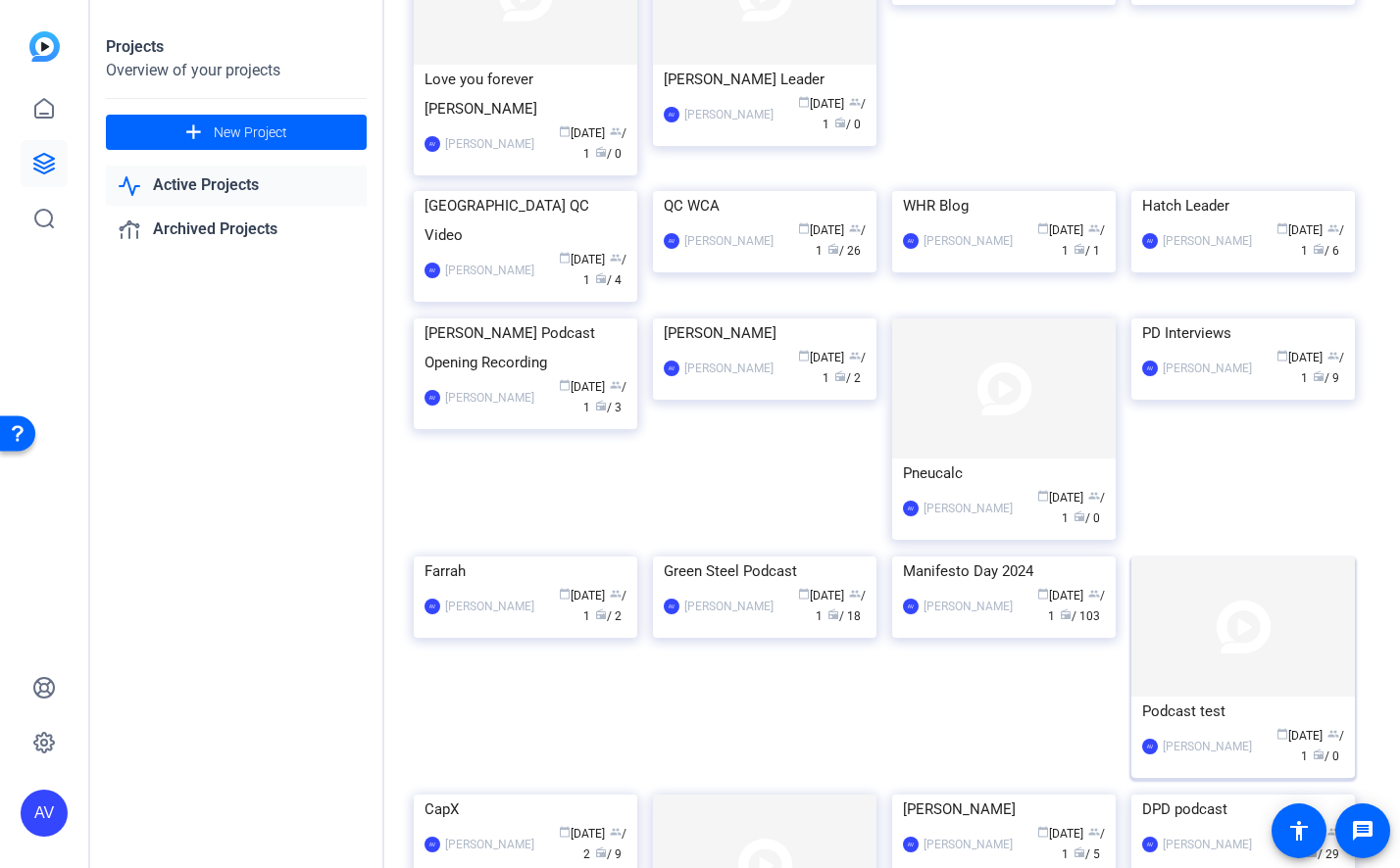
scroll to position [323, 0]
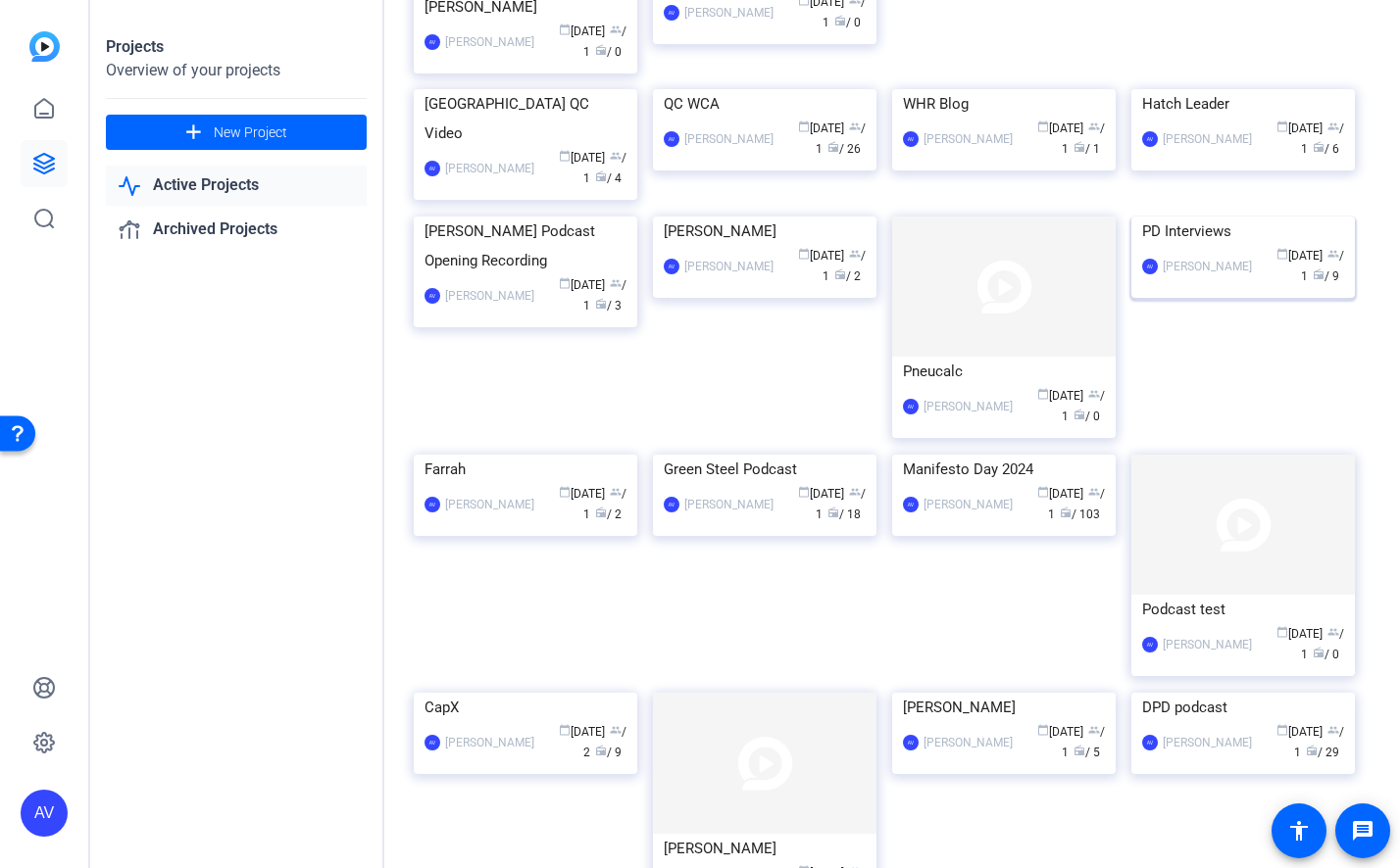
click at [1310, 246] on div "PD Interviews" at bounding box center [1243, 231] width 202 height 29
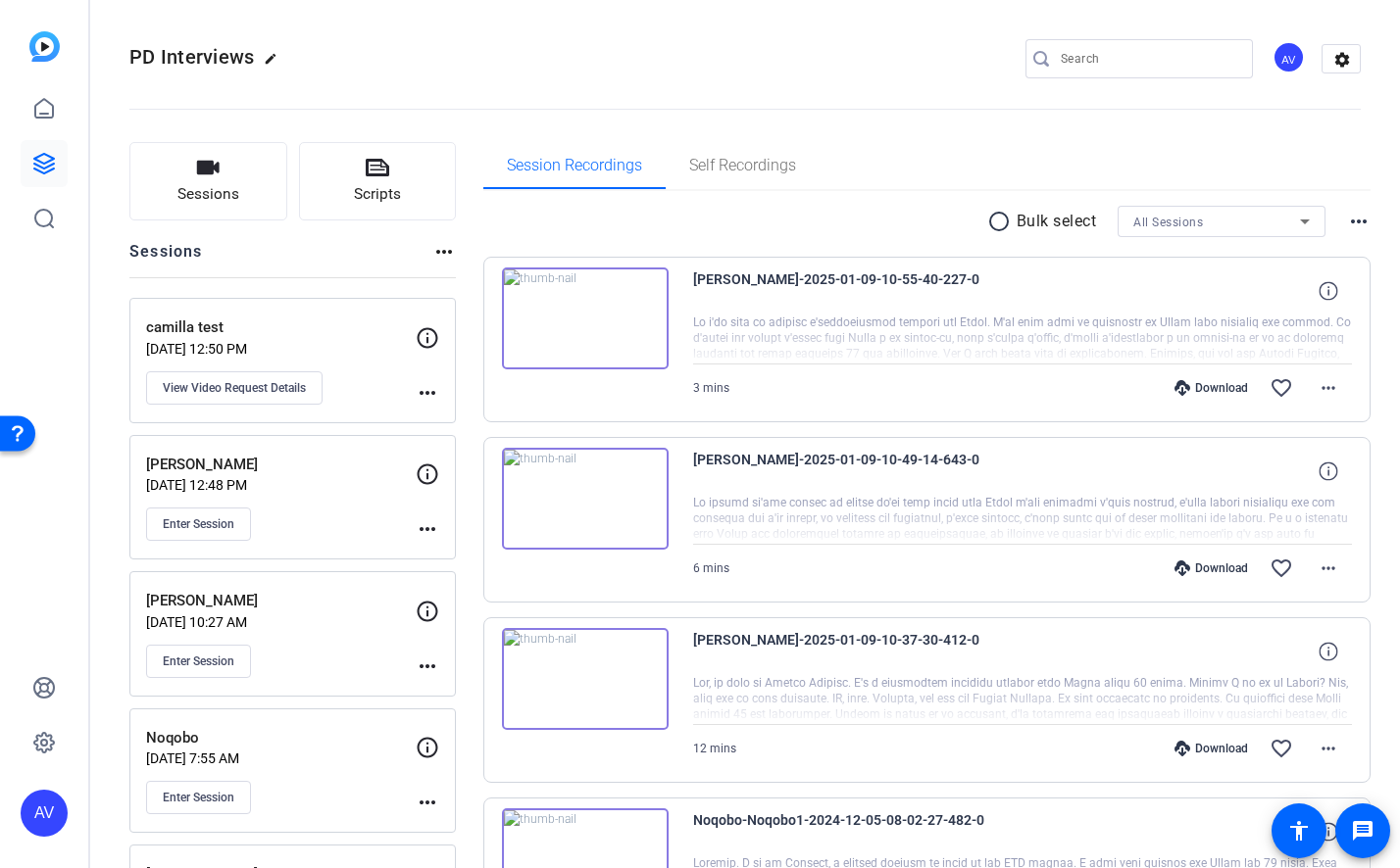
click at [266, 345] on p "[DATE] 12:50 PM" at bounding box center [281, 349] width 270 height 16
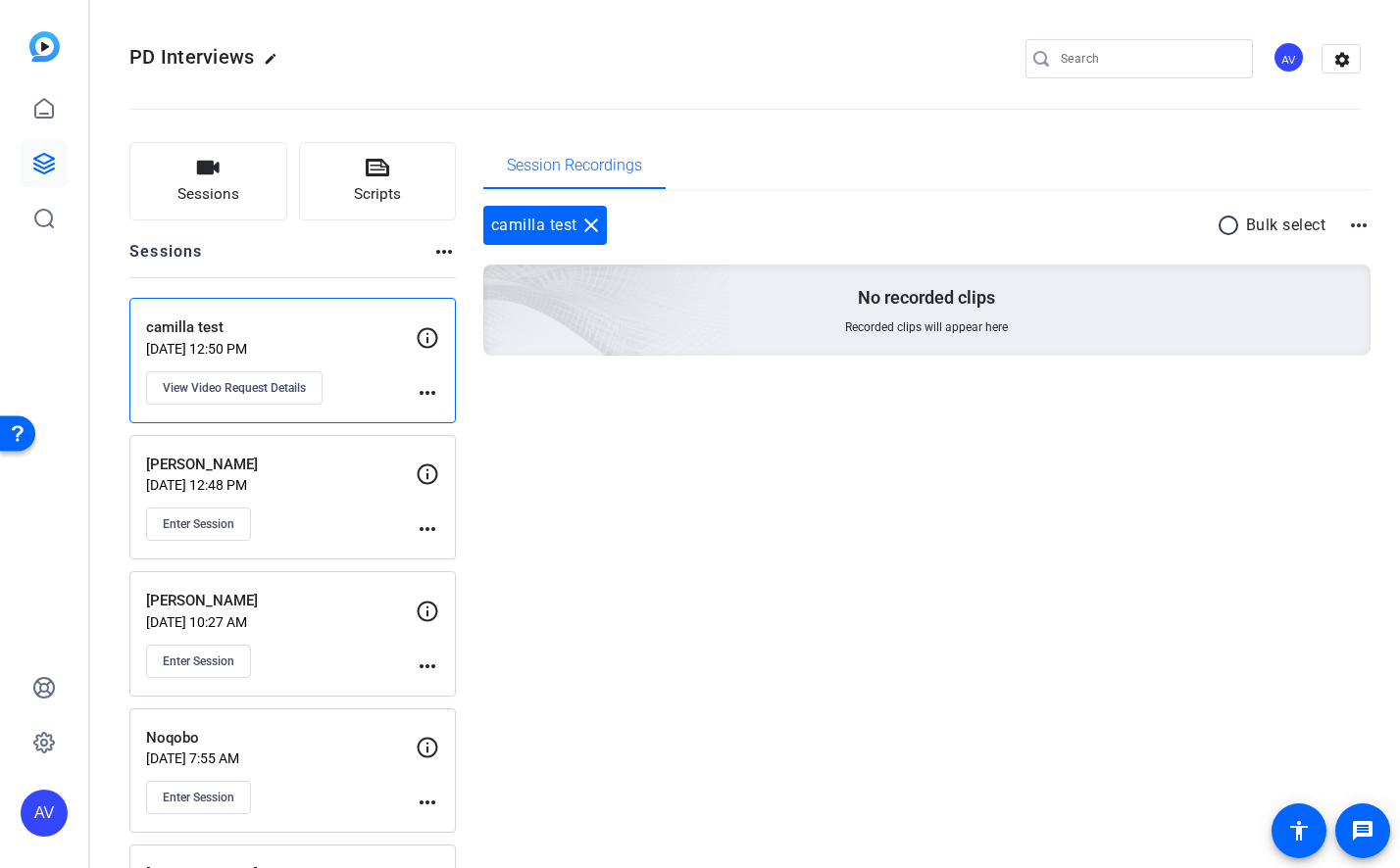
click at [300, 472] on p "[PERSON_NAME]" at bounding box center [281, 464] width 270 height 23
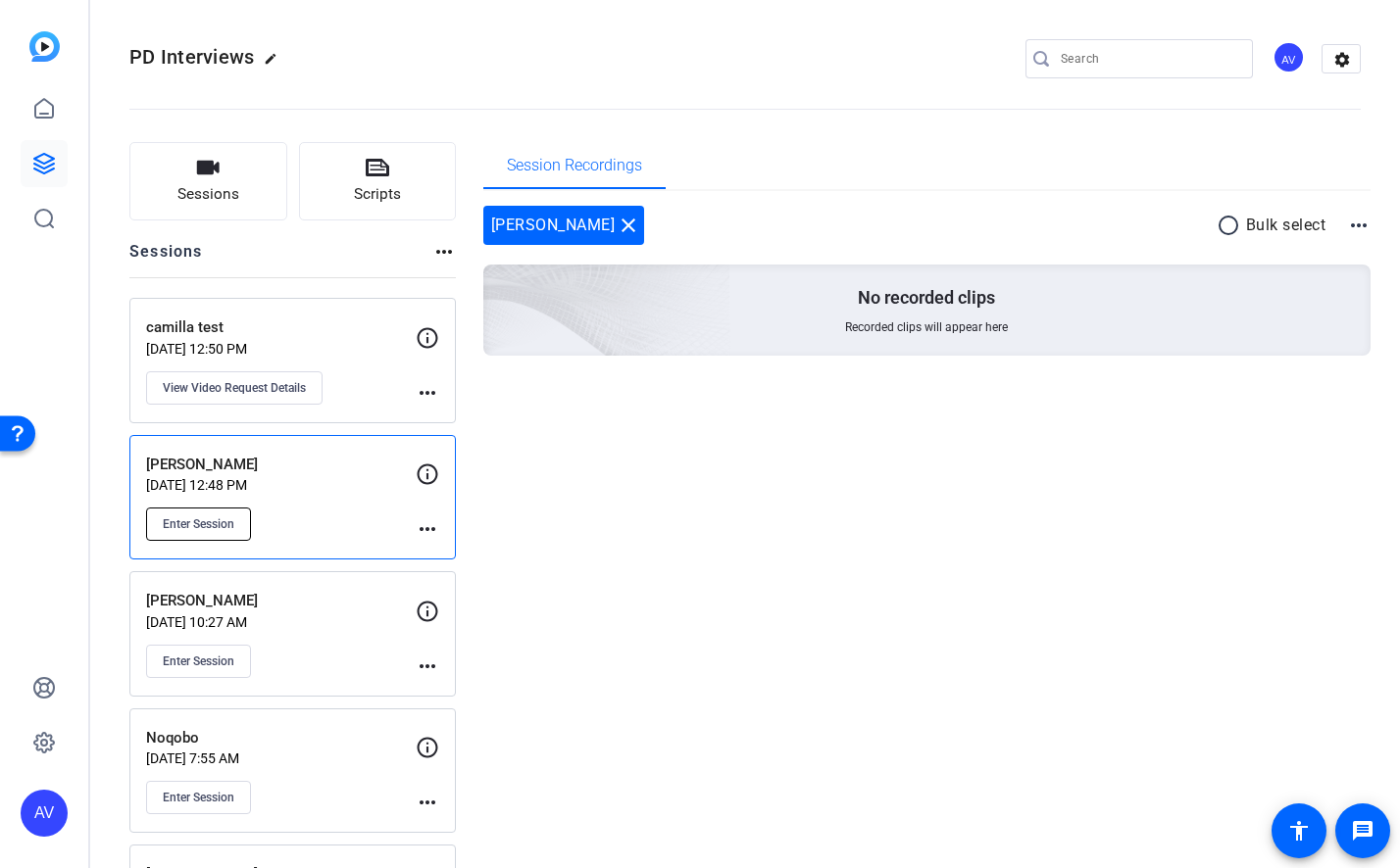
click at [209, 519] on span "Enter Session" at bounding box center [199, 524] width 72 height 16
click at [306, 338] on p "camilla test" at bounding box center [281, 328] width 270 height 23
